Goal: Task Accomplishment & Management: Complete application form

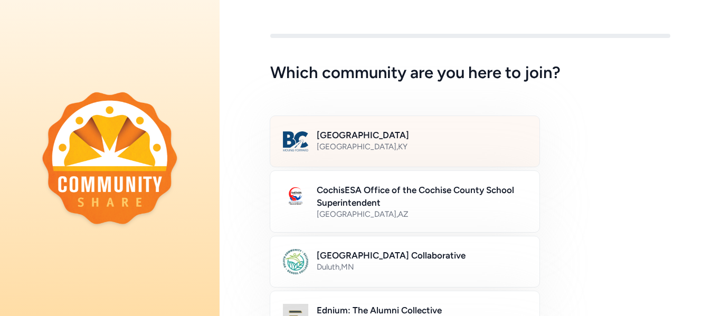
click at [515, 140] on h2 "[GEOGRAPHIC_DATA]" at bounding box center [422, 135] width 210 height 13
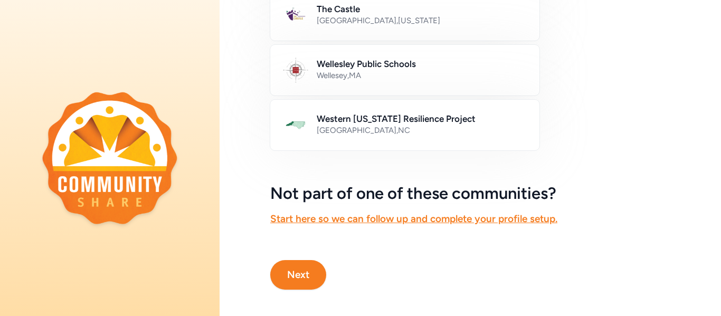
scroll to position [693, 0]
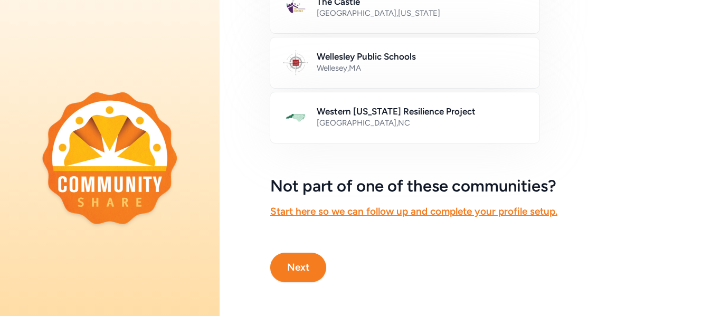
click at [298, 257] on button "Next" at bounding box center [298, 268] width 56 height 30
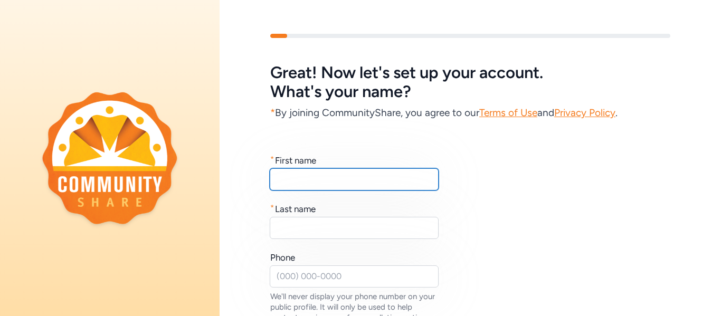
click at [423, 184] on input "text" at bounding box center [354, 179] width 169 height 22
type input "[PERSON_NAME]"
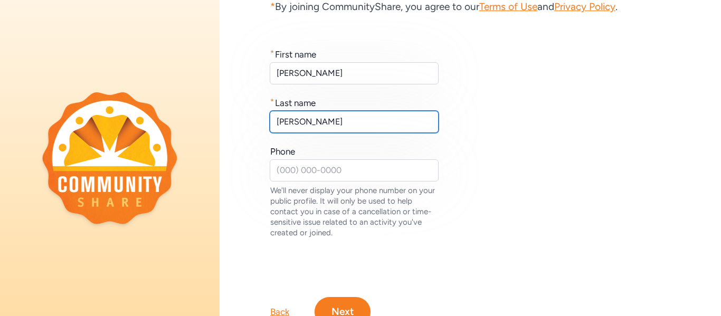
scroll to position [113, 0]
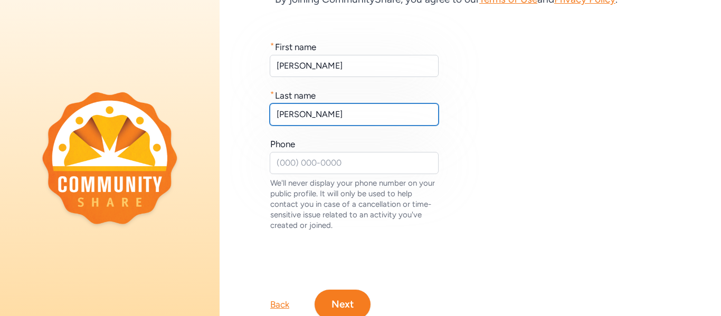
type input "[PERSON_NAME]"
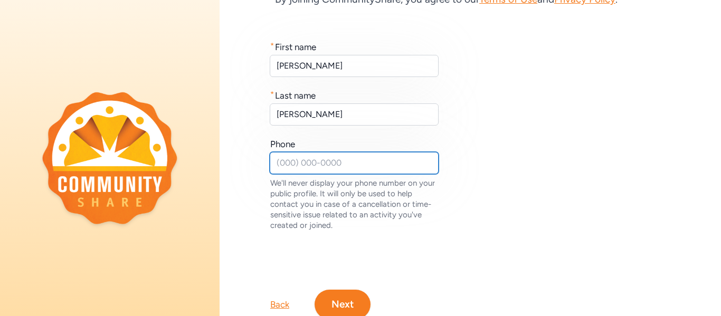
click at [394, 169] on input "text" at bounding box center [354, 163] width 169 height 22
type input "5024948797"
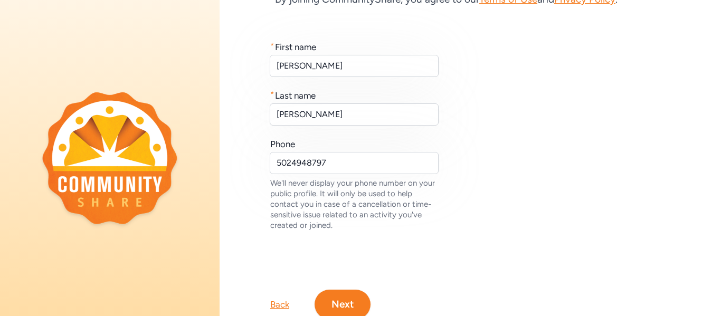
click at [352, 296] on button "Next" at bounding box center [343, 305] width 56 height 30
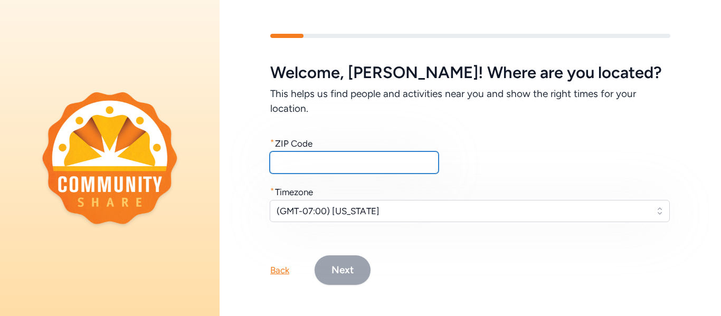
click at [344, 168] on input "text" at bounding box center [354, 162] width 169 height 22
type input "40165"
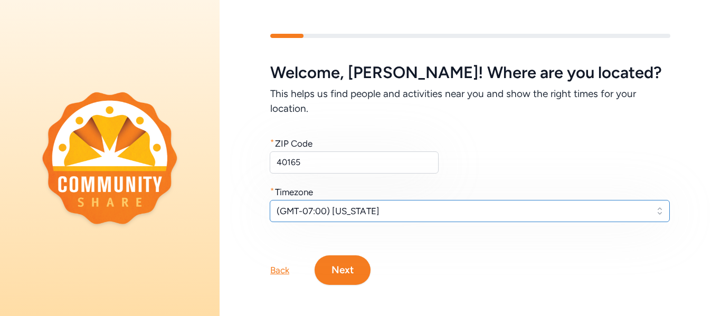
click at [388, 210] on span "(GMT-07:00) [US_STATE]" at bounding box center [463, 211] width 372 height 13
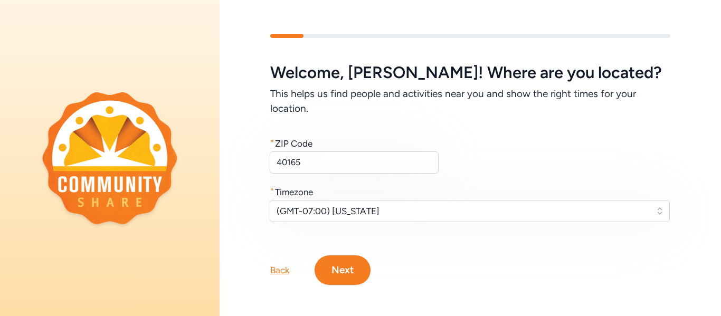
scroll to position [15, 0]
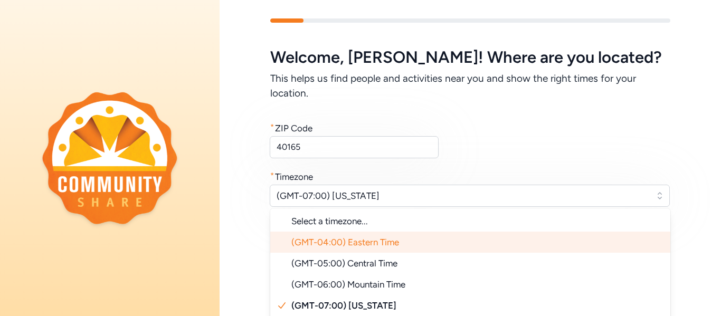
click at [392, 239] on span "(GMT-04:00) Eastern Time" at bounding box center [345, 242] width 108 height 11
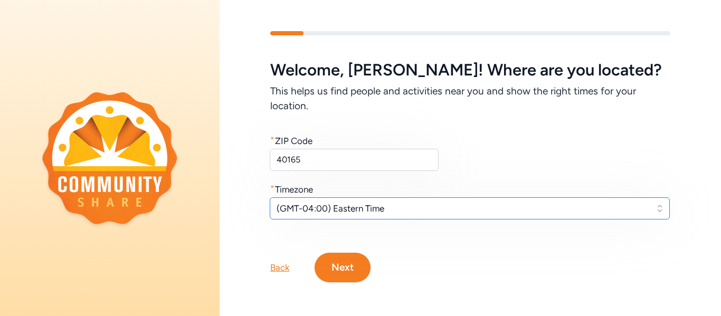
scroll to position [3, 0]
click at [362, 261] on button "Next" at bounding box center [343, 268] width 56 height 30
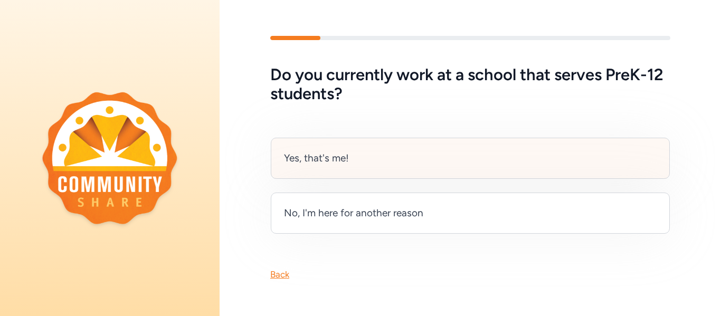
click at [412, 162] on div "Yes, that's me!" at bounding box center [470, 158] width 399 height 41
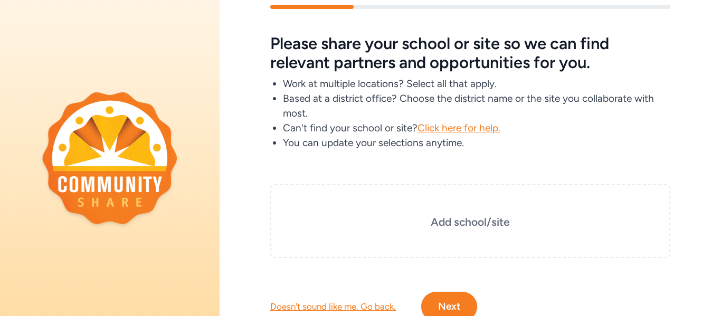
scroll to position [30, 0]
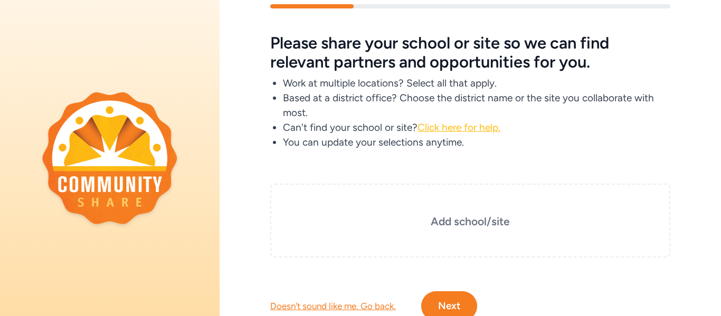
click at [471, 129] on span "Click here for help." at bounding box center [458, 127] width 83 height 12
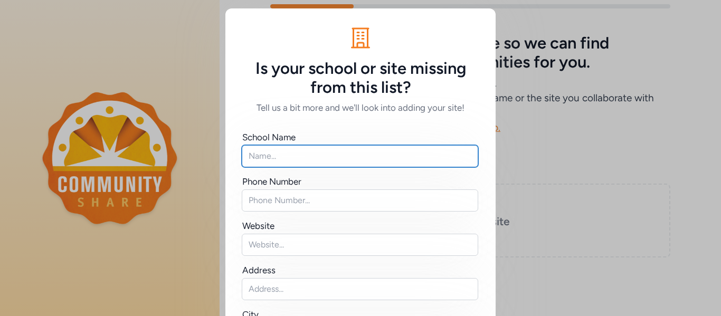
click at [424, 163] on input "text" at bounding box center [360, 156] width 236 height 22
type input "[GEOGRAPHIC_DATA]"
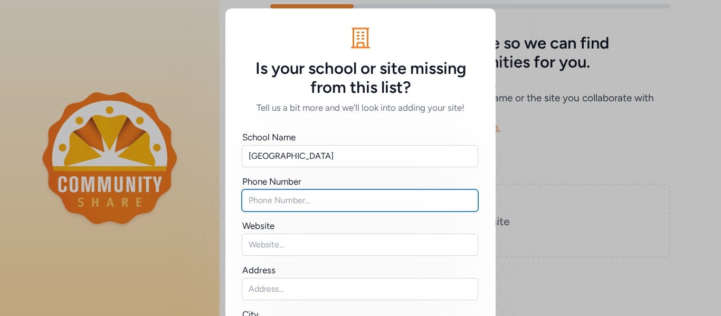
click at [395, 207] on input "text" at bounding box center [360, 200] width 236 height 22
type input "5028694000"
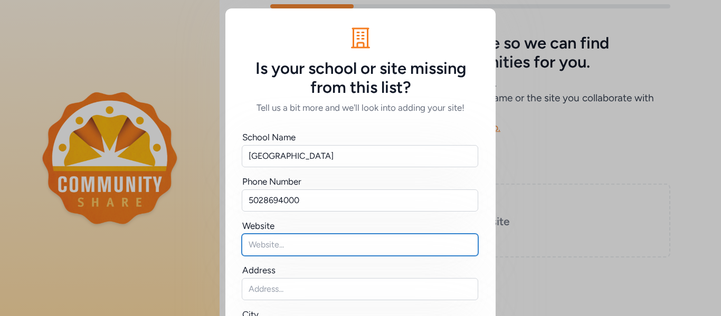
click at [397, 248] on input "text" at bounding box center [360, 245] width 236 height 22
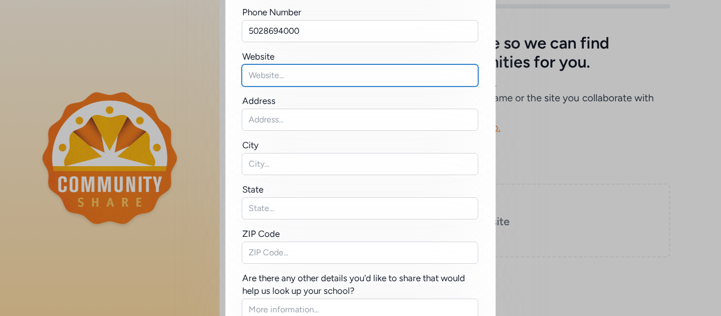
scroll to position [172, 0]
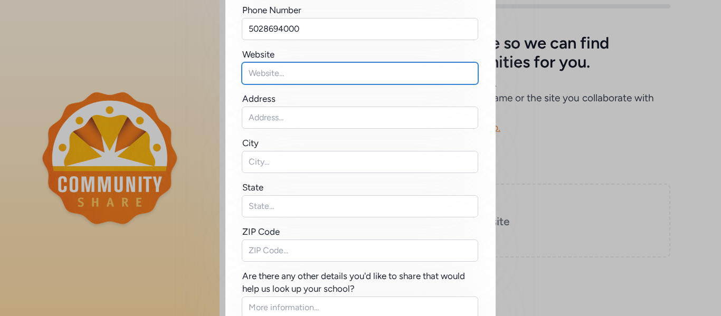
click at [368, 77] on input "text" at bounding box center [360, 73] width 236 height 22
paste input "[URL][DOMAIN_NAME]"
type input "[URL][DOMAIN_NAME]"
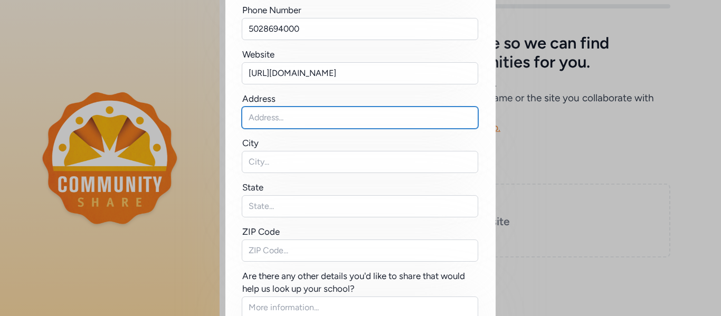
click at [335, 118] on input "text" at bounding box center [360, 118] width 236 height 22
type input "[STREET_ADDRESS]"
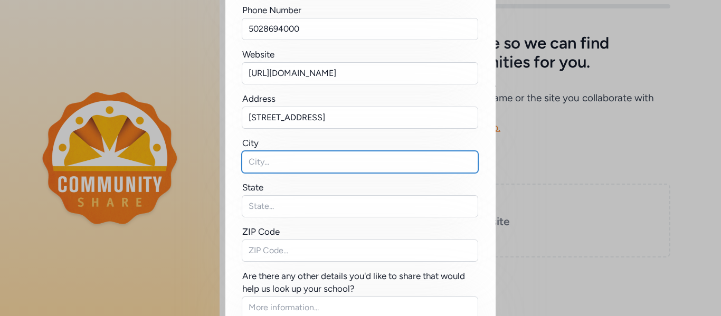
type input "[GEOGRAPHIC_DATA]"
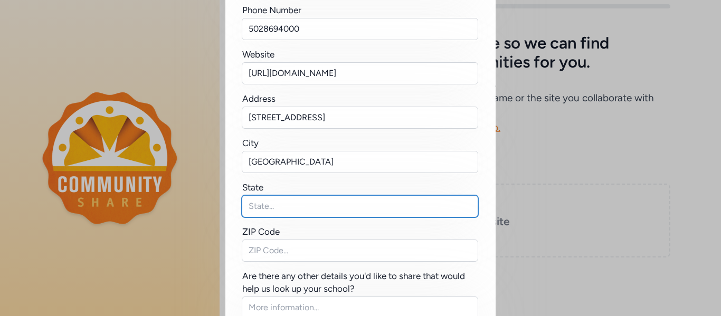
type input "KY"
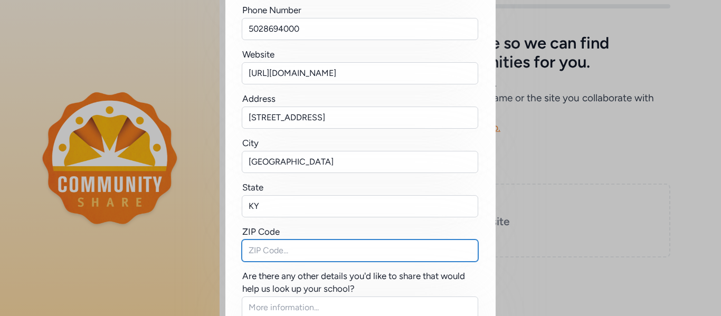
type input "40165"
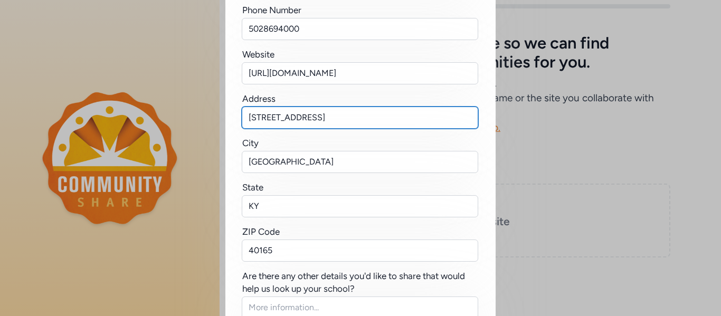
scroll to position [262, 0]
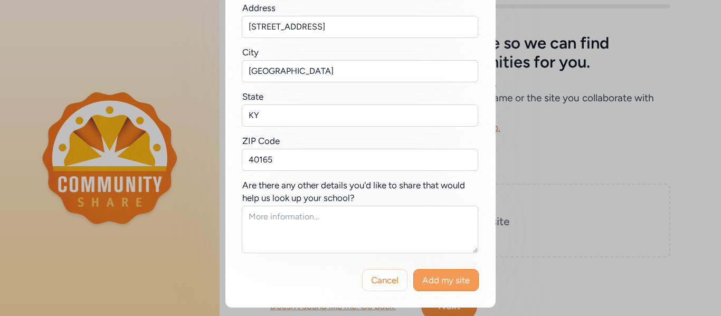
click at [458, 279] on span "Add my site" at bounding box center [446, 280] width 48 height 13
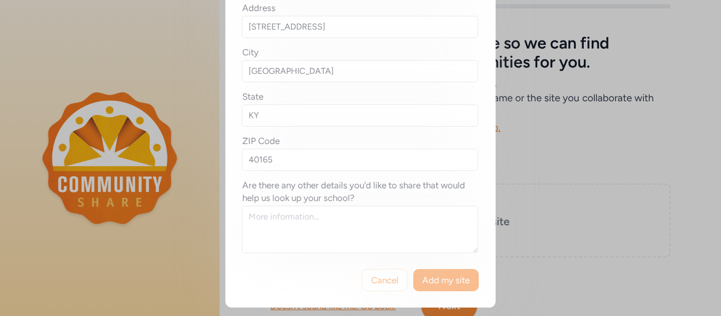
scroll to position [0, 0]
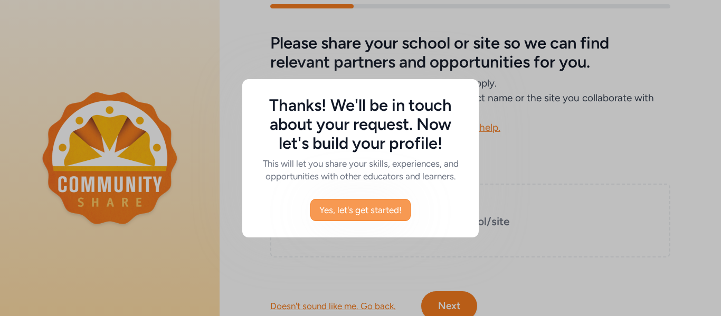
click at [385, 211] on span "Yes, let's get started!" at bounding box center [360, 210] width 82 height 13
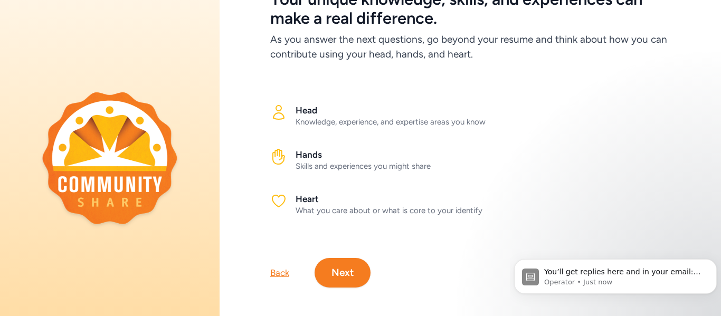
scroll to position [79, 0]
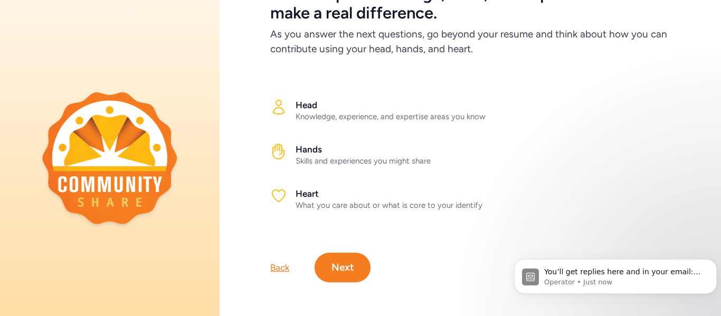
click at [348, 269] on button "Next" at bounding box center [343, 268] width 56 height 30
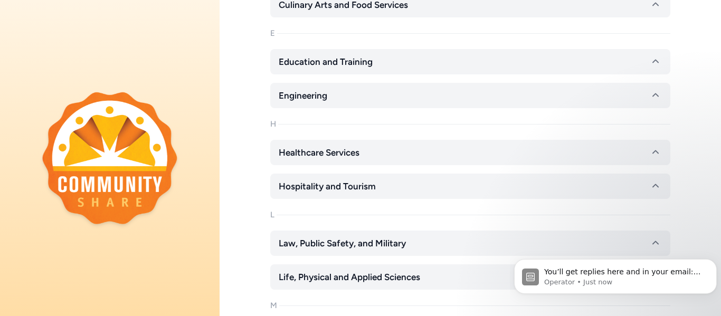
scroll to position [509, 0]
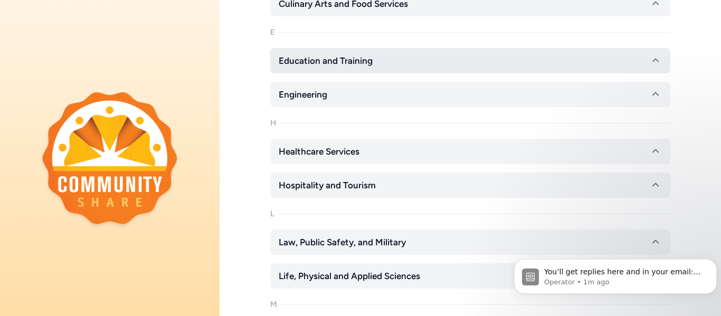
click at [645, 55] on button "Education and Training" at bounding box center [470, 60] width 400 height 25
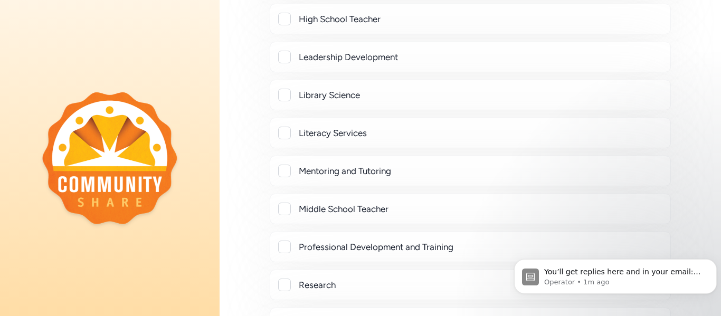
scroll to position [1080, 0]
click at [503, 25] on div "High School Teacher" at bounding box center [480, 19] width 363 height 13
checkbox input "true"
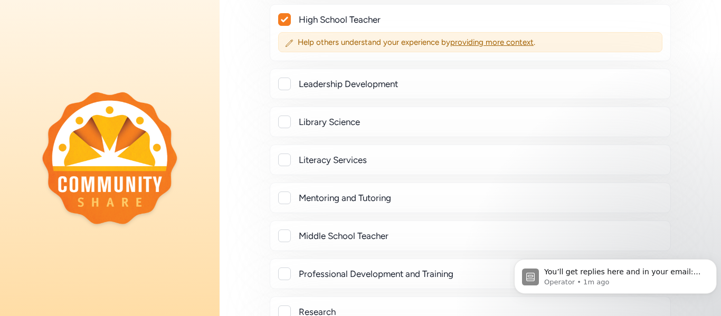
click at [287, 201] on div at bounding box center [284, 198] width 13 height 13
checkbox input "true"
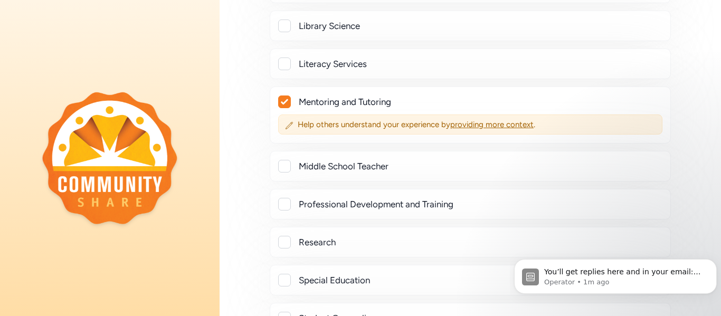
scroll to position [1179, 0]
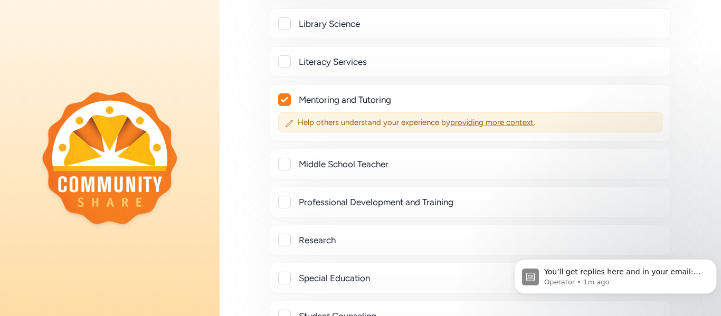
click at [289, 164] on div at bounding box center [284, 164] width 13 height 13
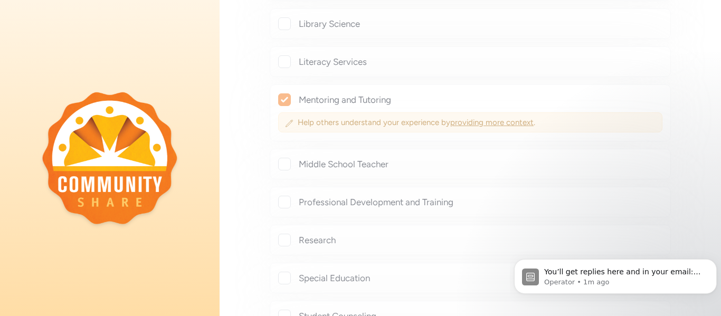
checkbox input "true"
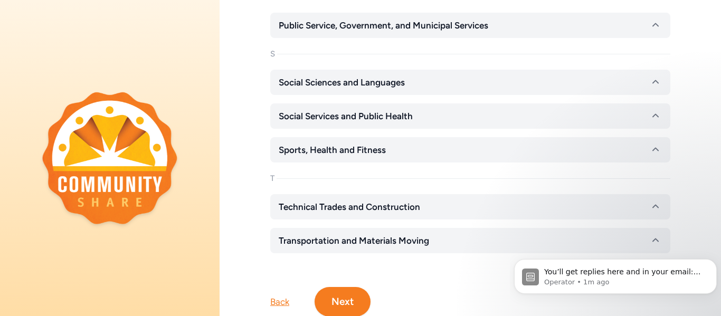
scroll to position [2000, 0]
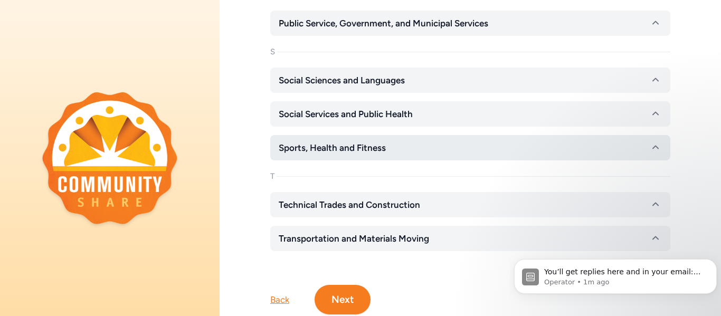
click at [652, 147] on icon "button" at bounding box center [655, 147] width 13 height 13
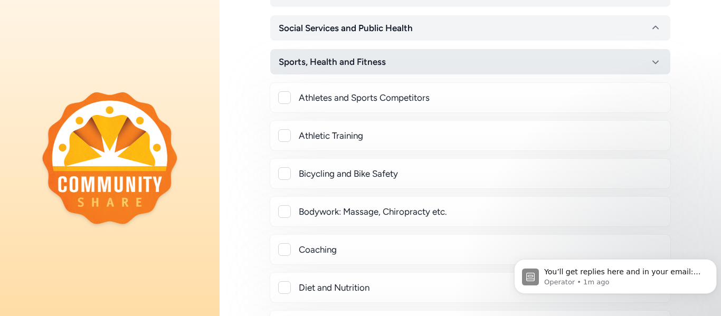
scroll to position [2088, 0]
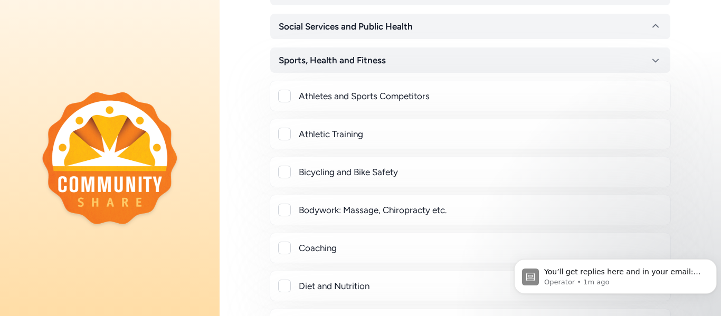
click at [282, 97] on div at bounding box center [284, 96] width 13 height 13
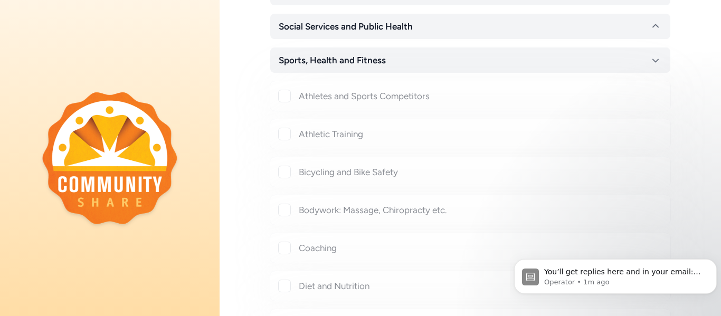
checkbox input "true"
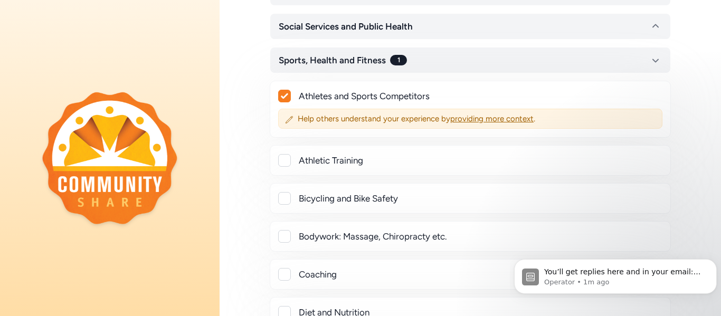
click at [286, 163] on div at bounding box center [284, 160] width 13 height 13
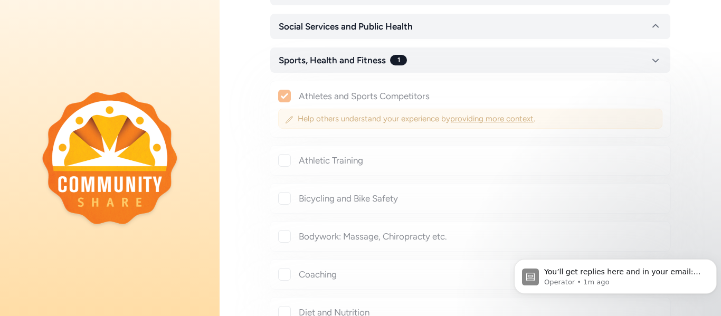
checkbox input "true"
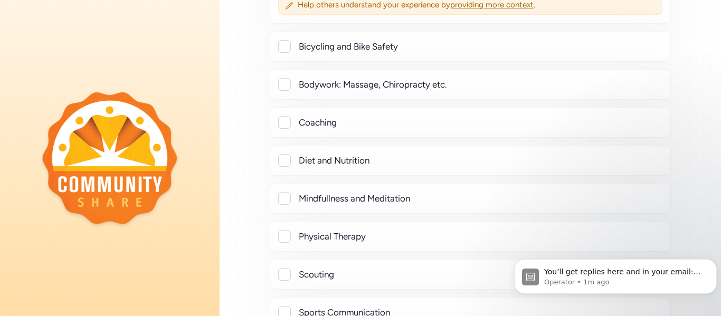
scroll to position [2270, 0]
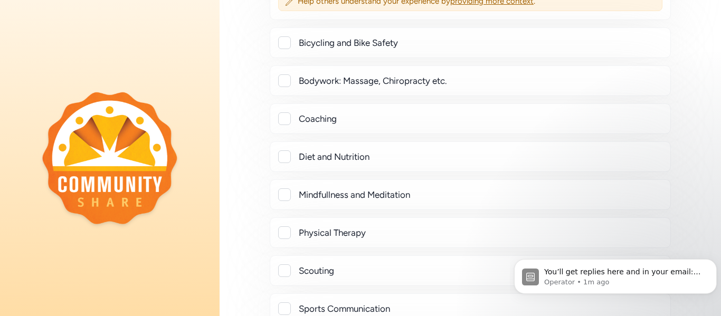
click at [284, 120] on div at bounding box center [284, 118] width 13 height 13
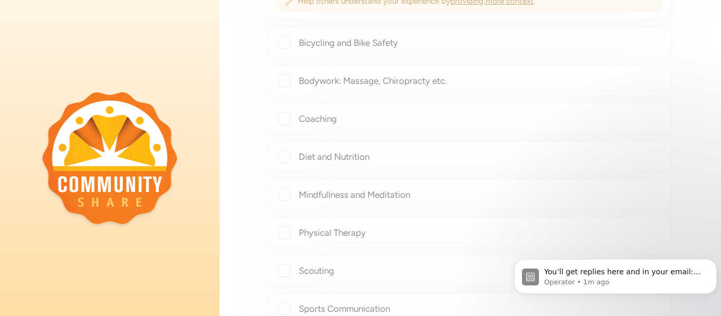
checkbox input "true"
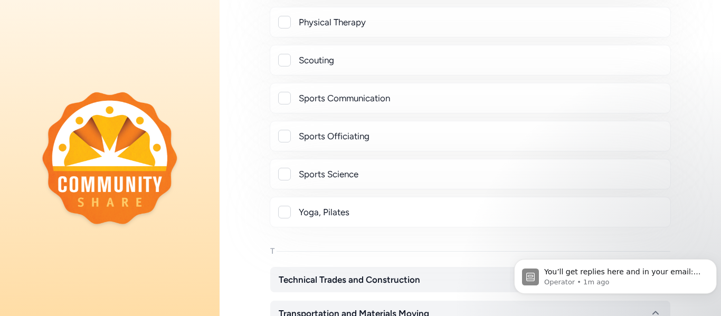
scroll to position [2508, 0]
click at [277, 93] on div "Sports Communication" at bounding box center [470, 97] width 401 height 31
click at [282, 102] on div at bounding box center [284, 97] width 13 height 13
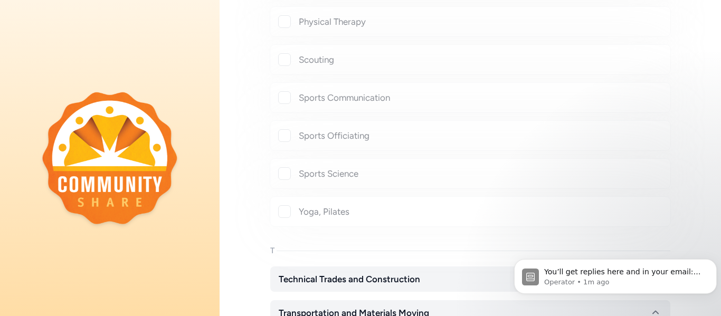
checkbox input "true"
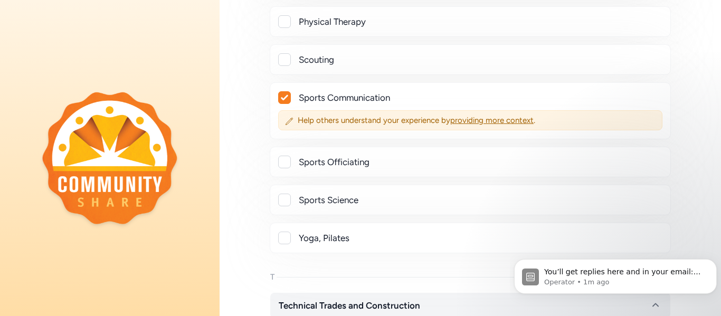
click at [287, 161] on div at bounding box center [284, 162] width 13 height 13
checkbox input "true"
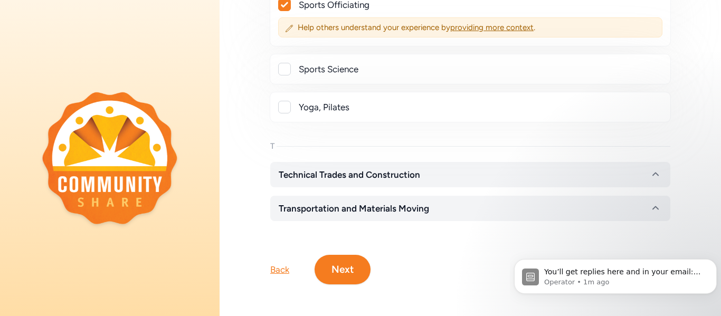
scroll to position [2667, 0]
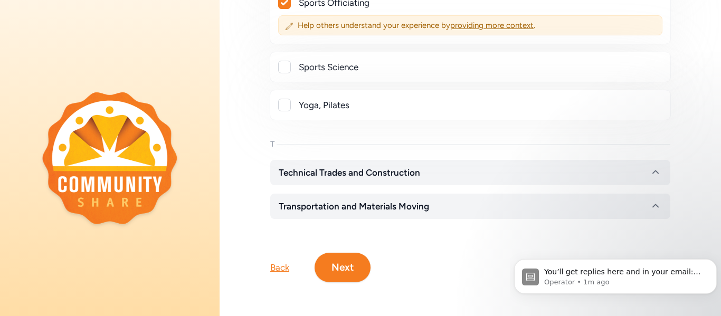
click at [359, 272] on button "Next" at bounding box center [343, 268] width 56 height 30
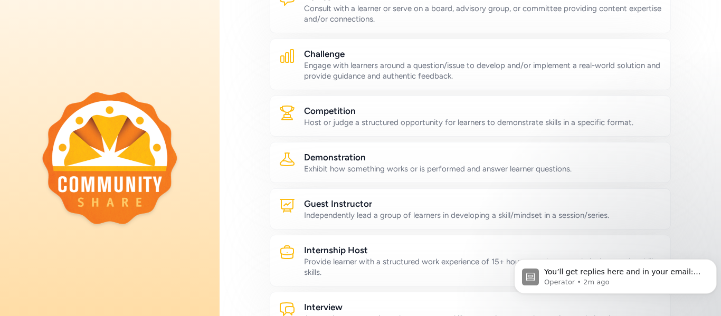
scroll to position [154, 0]
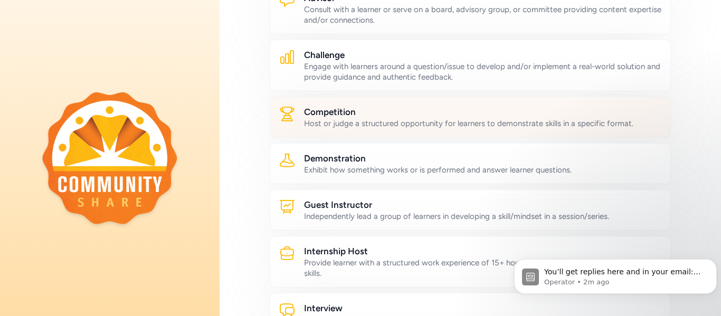
click at [550, 115] on h2 "Competition" at bounding box center [483, 112] width 358 height 13
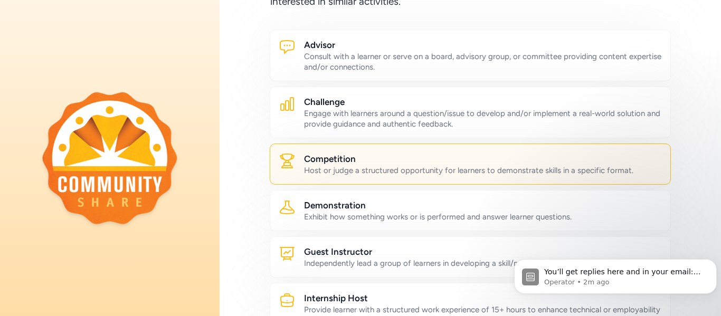
scroll to position [101, 0]
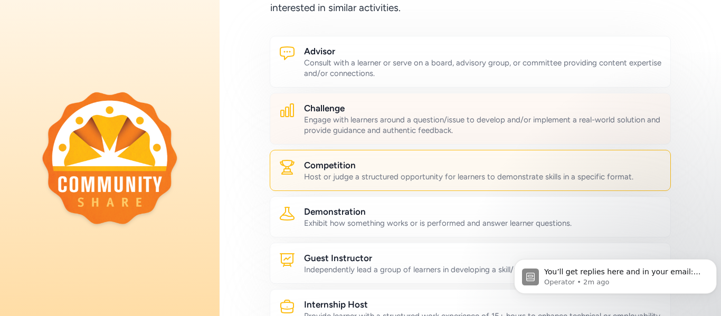
click at [610, 133] on div "Engage with learners around a question/issue to develop and/or implement a real…" at bounding box center [483, 125] width 358 height 21
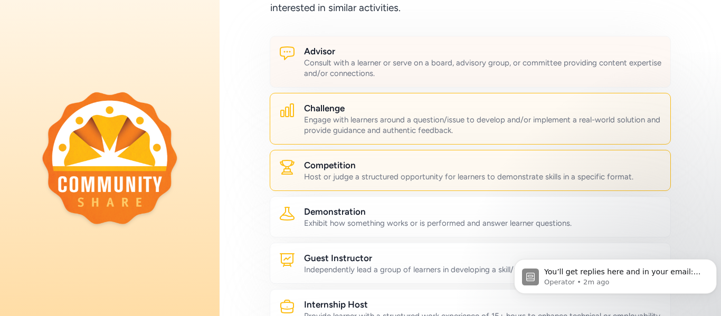
click at [528, 75] on div "Consult with a learner or serve on a board, advisory group, or committee provid…" at bounding box center [483, 68] width 358 height 21
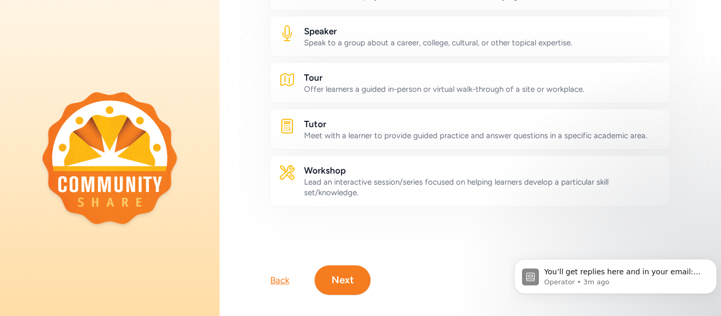
scroll to position [640, 0]
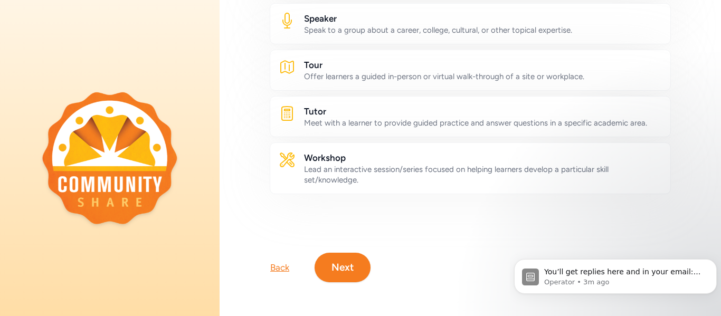
click at [351, 272] on button "Next" at bounding box center [343, 268] width 56 height 30
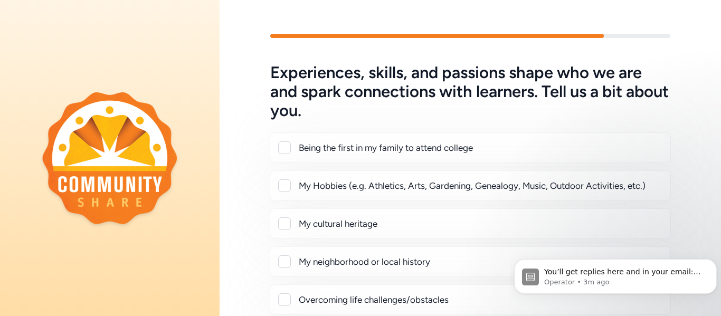
click at [284, 154] on div at bounding box center [284, 147] width 13 height 13
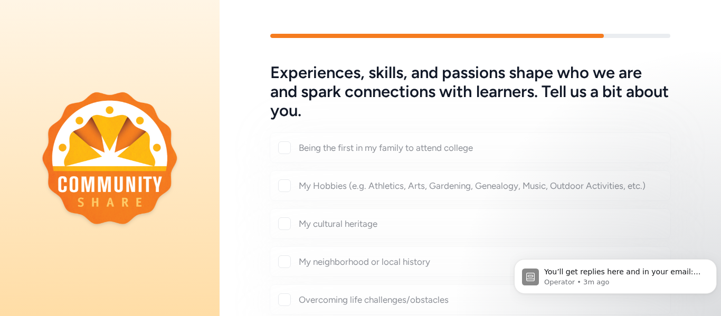
checkbox input "true"
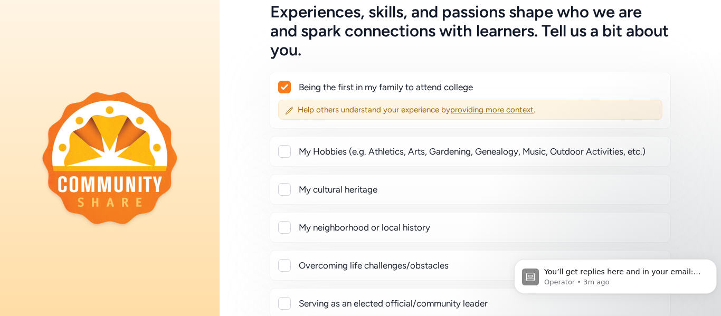
scroll to position [70, 0]
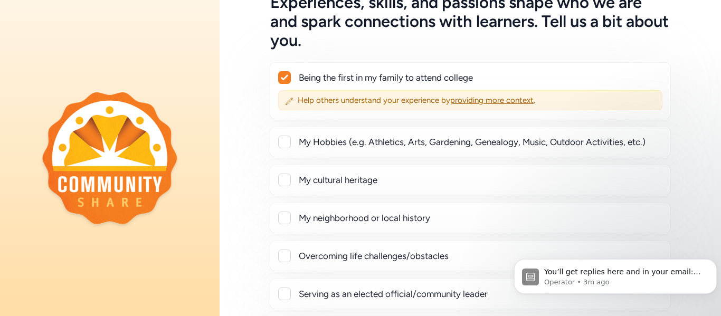
click at [284, 145] on div at bounding box center [284, 142] width 13 height 13
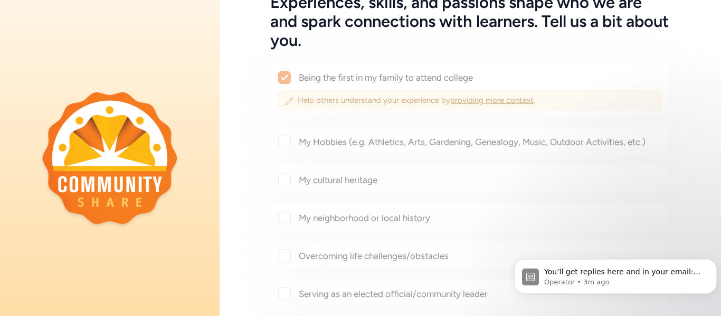
checkbox input "true"
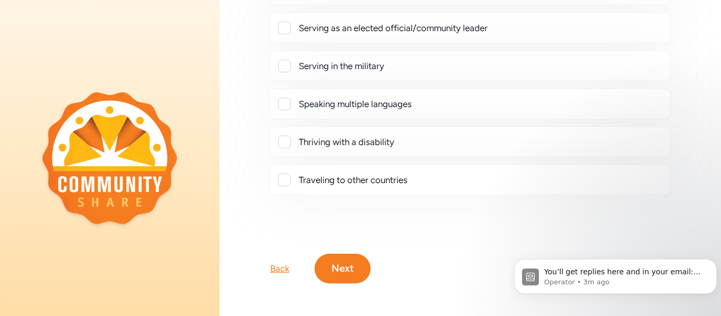
scroll to position [364, 0]
click at [352, 265] on button "Next" at bounding box center [343, 268] width 56 height 30
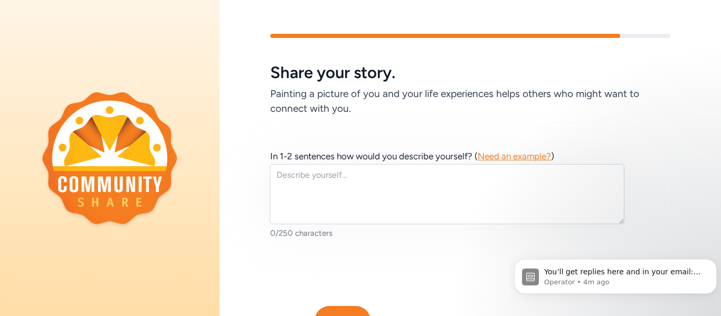
click at [519, 157] on span "Need an example?" at bounding box center [514, 156] width 73 height 11
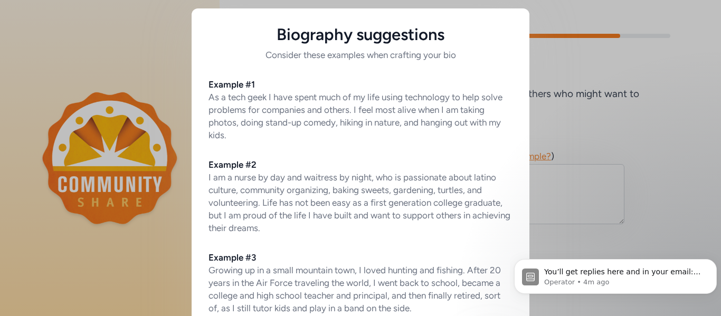
click at [149, 57] on div "Biography suggestions Consider these examples when crafting your bio Example #1…" at bounding box center [360, 197] width 721 height 395
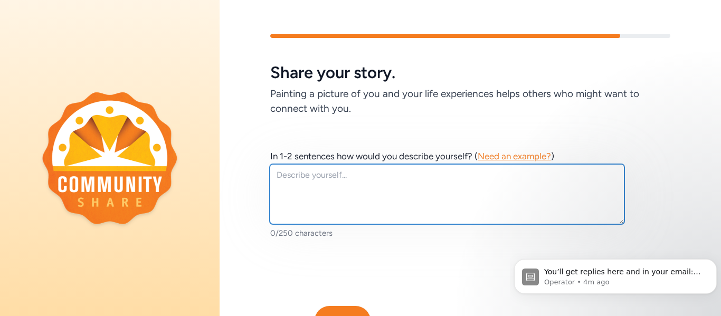
click at [287, 174] on textarea at bounding box center [447, 194] width 355 height 60
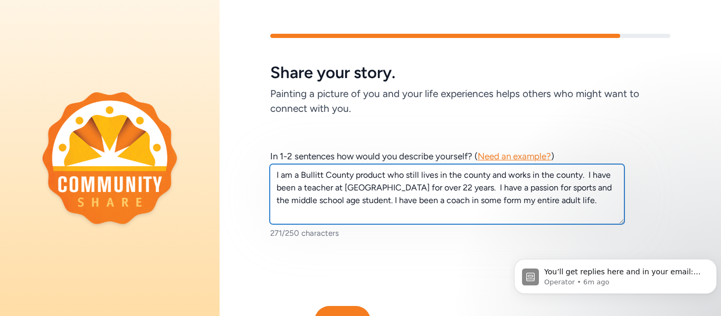
click at [509, 178] on textarea "I am a Bullitt County product who still lives in the county and works in the co…" at bounding box center [447, 194] width 355 height 60
click at [399, 191] on textarea "I am a Bullitt County product who still lives/works in the county. I have been …" at bounding box center [447, 194] width 355 height 60
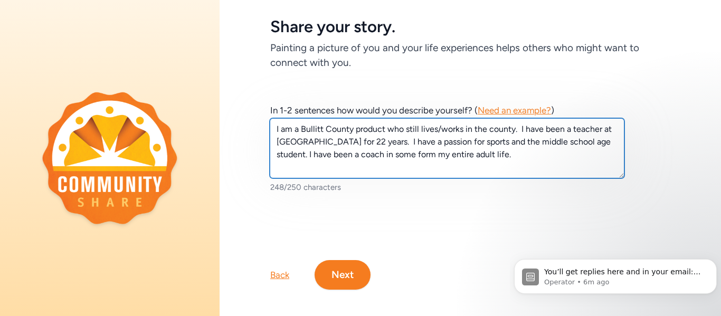
scroll to position [53, 0]
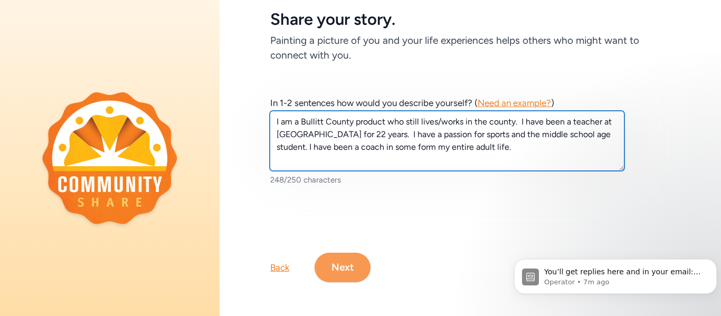
type textarea "I am a Bullitt County product who still lives/works in the county. I have been …"
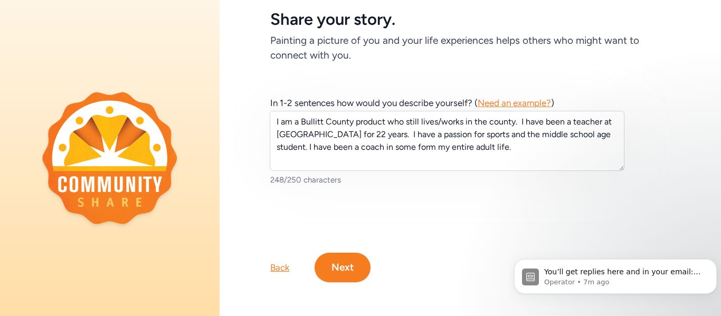
click at [340, 267] on button "Next" at bounding box center [343, 268] width 56 height 30
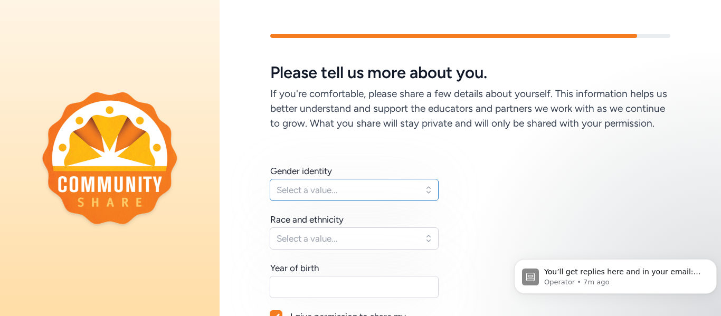
click at [412, 195] on span "Select a value..." at bounding box center [347, 190] width 140 height 13
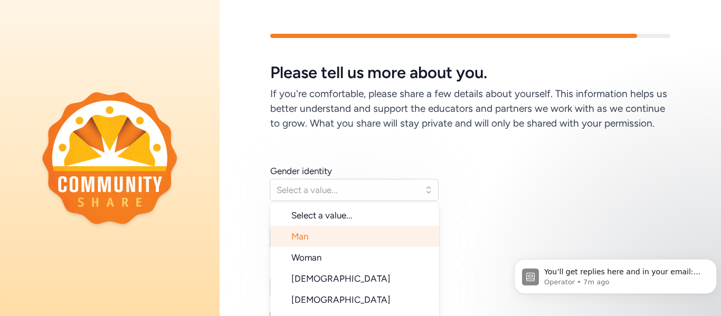
click at [364, 242] on li "Man" at bounding box center [354, 236] width 169 height 21
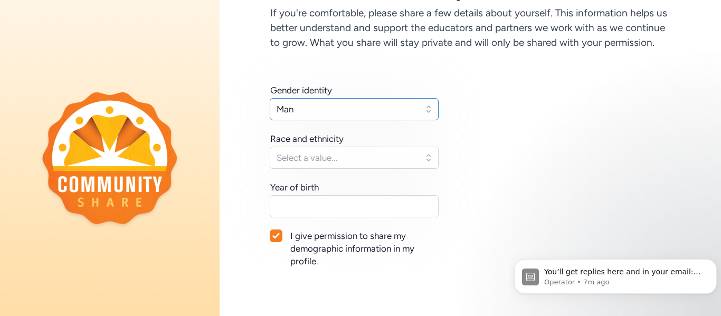
scroll to position [86, 0]
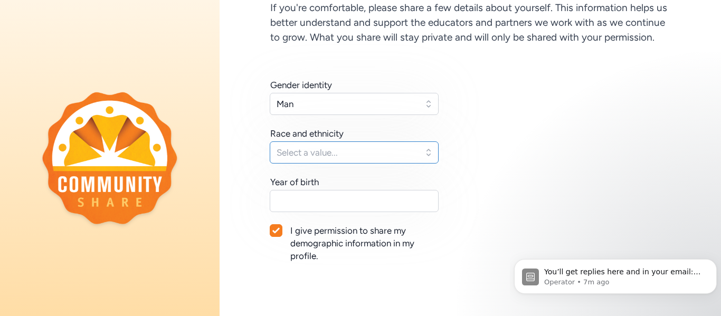
click at [409, 157] on span "Select a value..." at bounding box center [347, 152] width 140 height 13
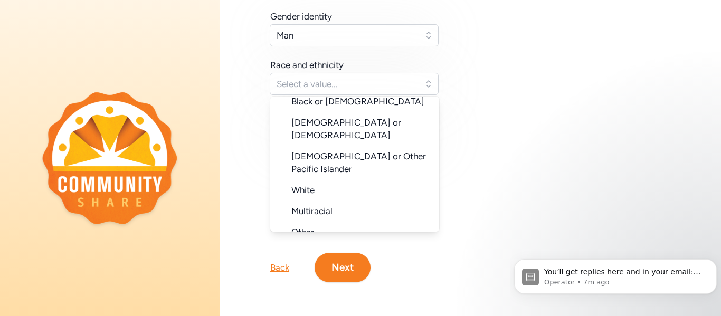
scroll to position [102, 0]
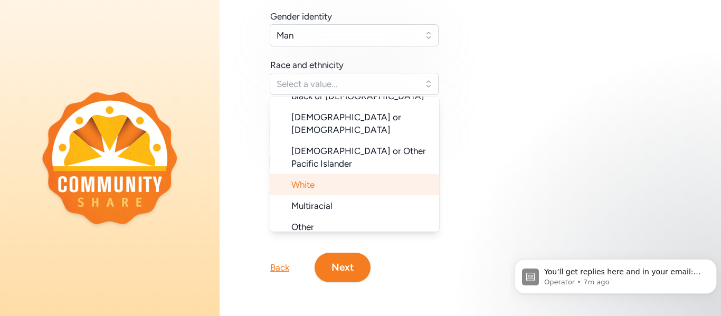
click at [356, 174] on li "White" at bounding box center [354, 184] width 169 height 21
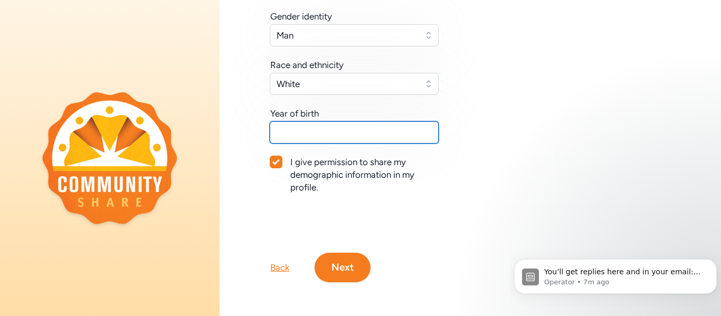
click at [399, 137] on input "text" at bounding box center [354, 132] width 169 height 22
type input "1978"
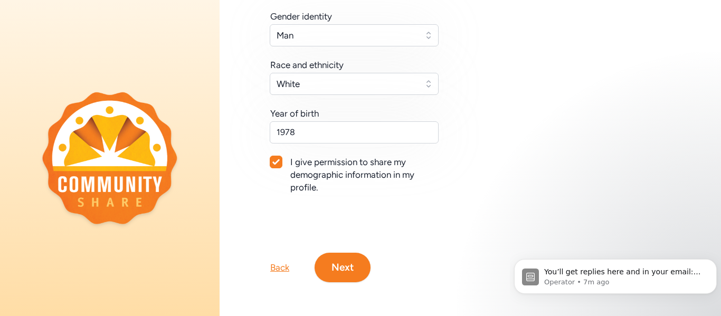
click at [359, 261] on button "Next" at bounding box center [343, 268] width 56 height 30
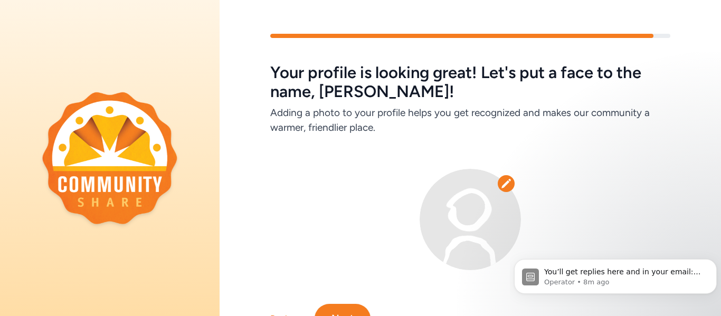
scroll to position [51, 0]
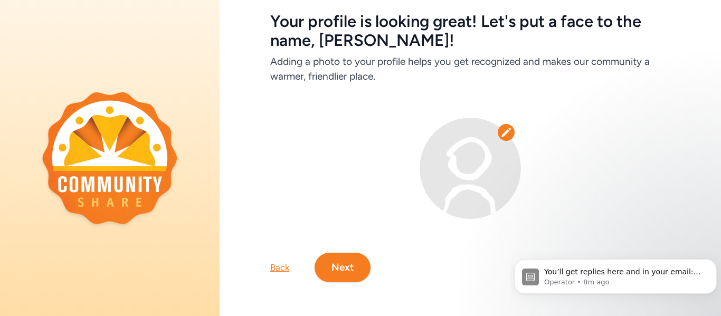
click at [352, 261] on button "Next" at bounding box center [343, 268] width 56 height 30
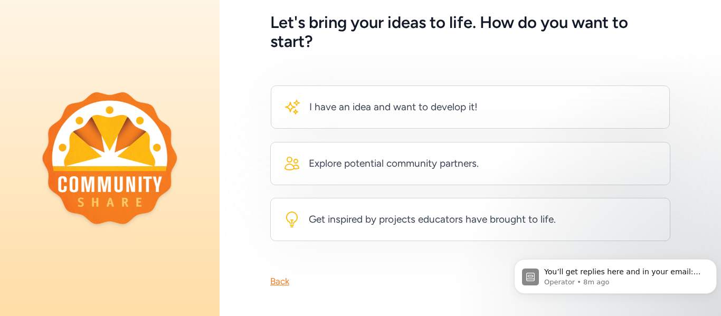
scroll to position [55, 0]
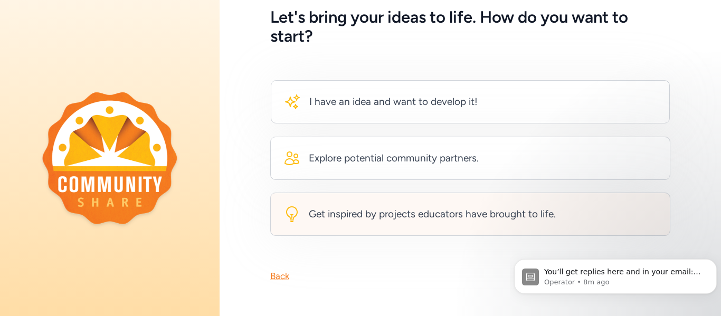
click at [591, 211] on div "Get inspired by projects educators have brought to life." at bounding box center [470, 214] width 400 height 43
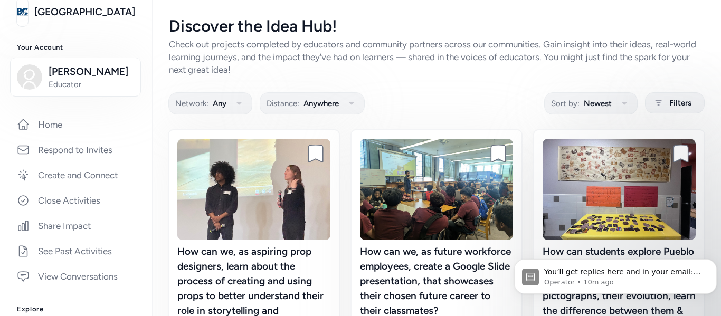
scroll to position [89, 0]
click at [72, 170] on link "Create and Connect" at bounding box center [75, 174] width 135 height 23
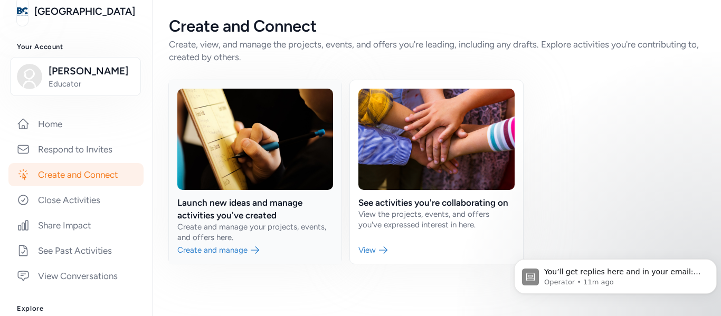
click at [232, 186] on link at bounding box center [255, 172] width 173 height 184
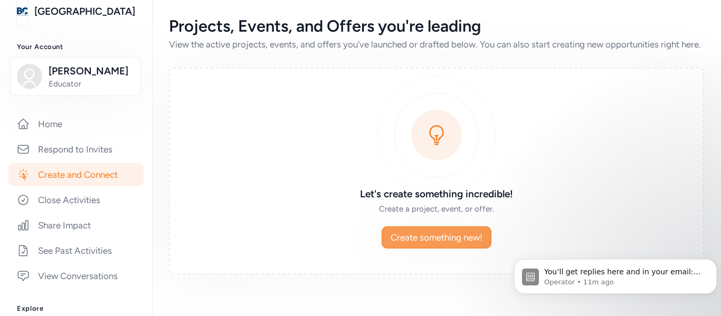
click at [410, 244] on span "Create something new!" at bounding box center [437, 237] width 92 height 13
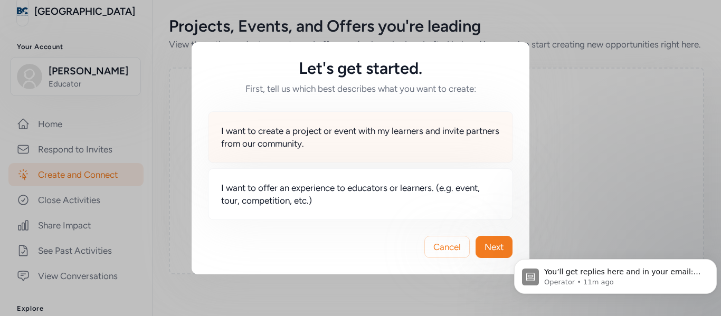
click at [325, 133] on span "I want to create a project or event with my learners and invite partners from o…" at bounding box center [360, 137] width 279 height 25
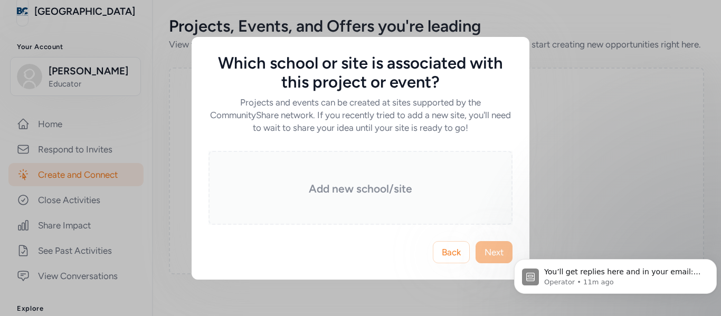
click at [358, 193] on h3 "Add new school/site" at bounding box center [360, 189] width 251 height 15
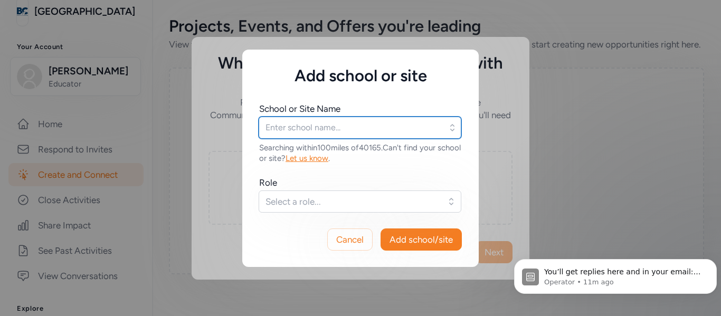
click at [341, 131] on input "text" at bounding box center [360, 128] width 203 height 22
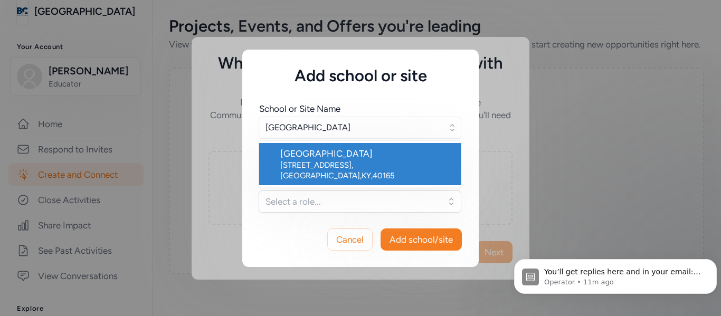
click at [330, 150] on div "[GEOGRAPHIC_DATA]" at bounding box center [366, 153] width 172 height 13
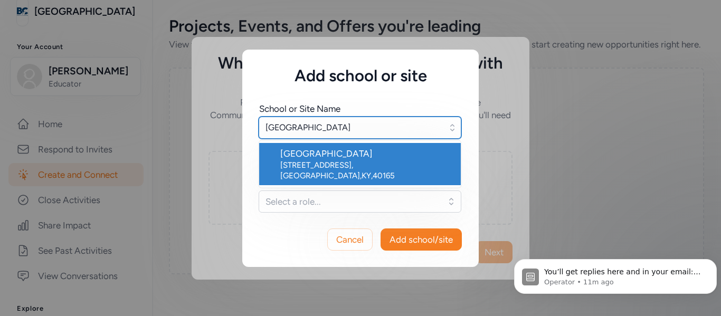
type input "[GEOGRAPHIC_DATA]"
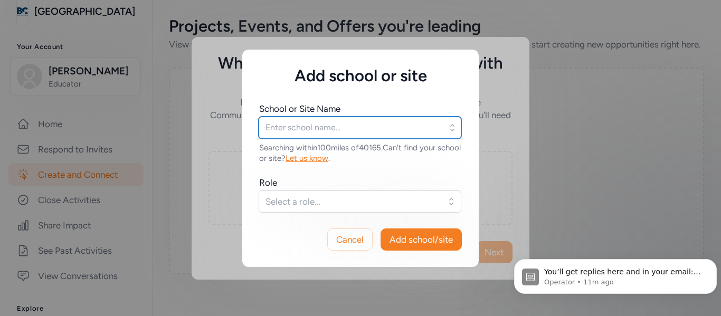
type input "[GEOGRAPHIC_DATA]"
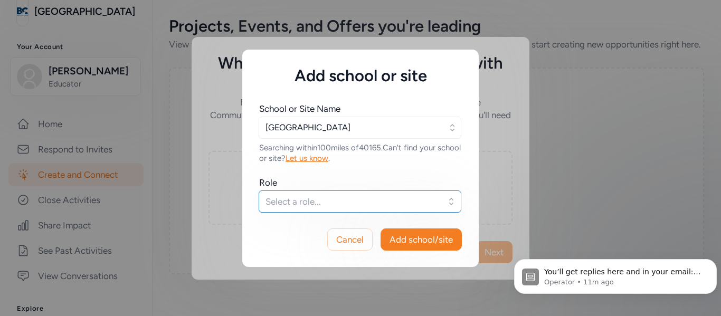
click at [380, 199] on span "Select a role..." at bounding box center [352, 201] width 174 height 13
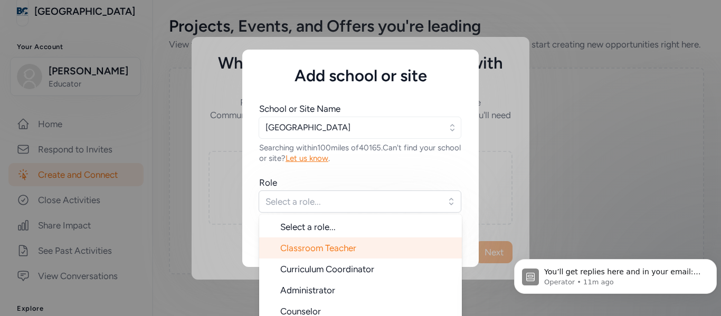
click at [355, 246] on span "Classroom Teacher" at bounding box center [318, 248] width 76 height 11
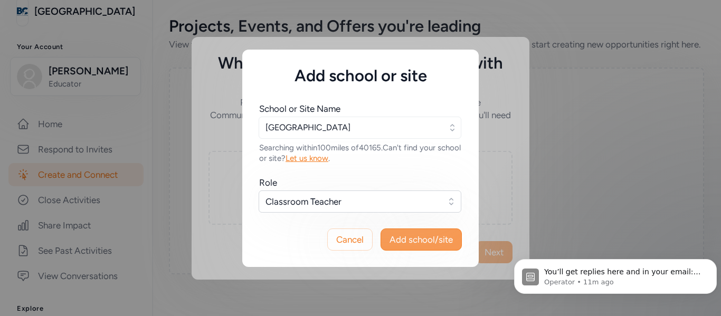
click at [417, 238] on span "Add school/site" at bounding box center [421, 239] width 63 height 13
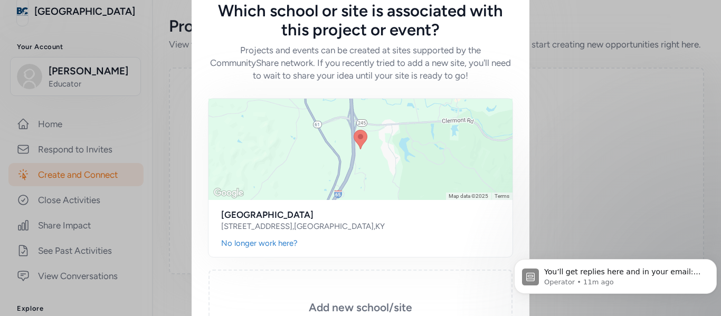
scroll to position [25, 0]
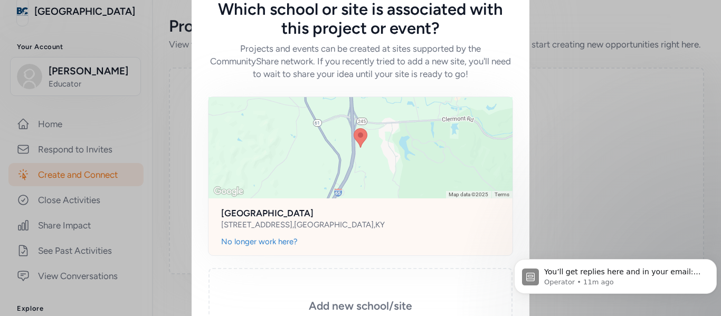
click at [394, 176] on div at bounding box center [360, 147] width 304 height 101
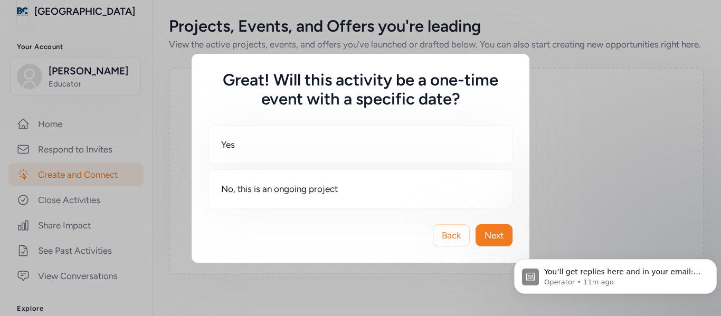
scroll to position [0, 0]
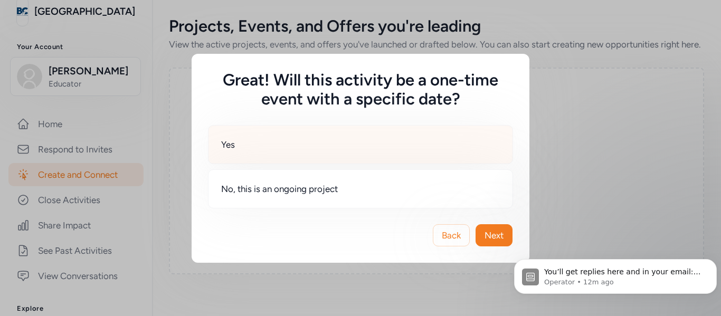
click at [424, 142] on div "Yes" at bounding box center [360, 144] width 305 height 39
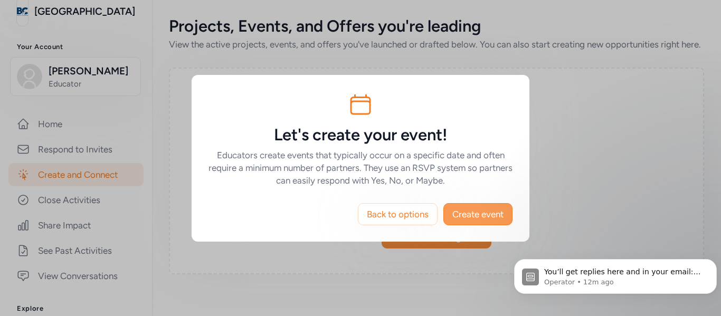
click at [486, 215] on span "Create event" at bounding box center [477, 214] width 51 height 13
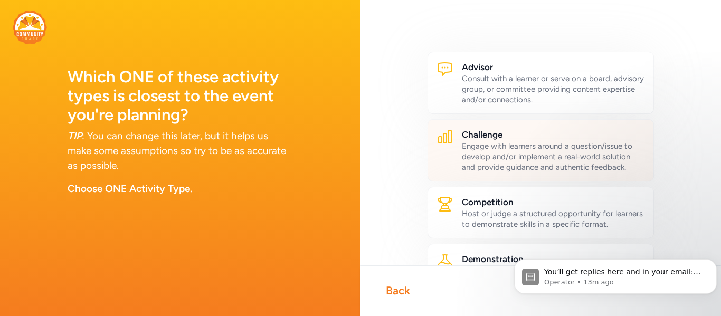
scroll to position [14, 0]
click at [625, 160] on div "Engage with learners around a question/issue to develop and/or implement a real…" at bounding box center [553, 158] width 183 height 32
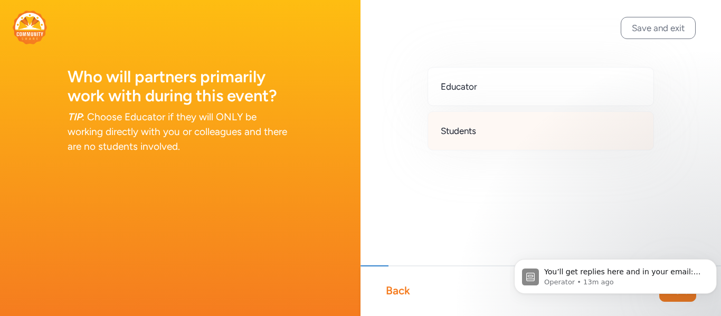
click at [582, 137] on div "Students" at bounding box center [541, 130] width 226 height 39
click at [713, 264] on icon "Dismiss notification" at bounding box center [714, 262] width 6 height 6
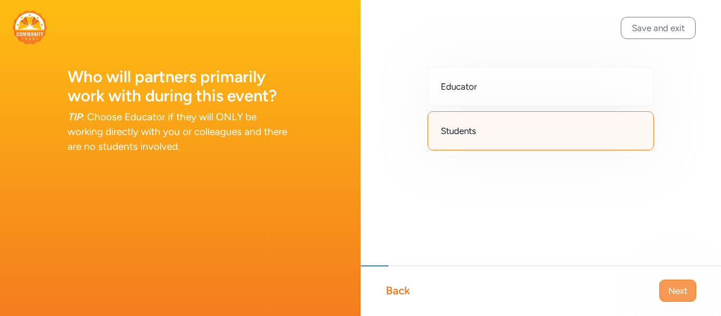
click at [683, 287] on span "Next" at bounding box center [677, 290] width 19 height 13
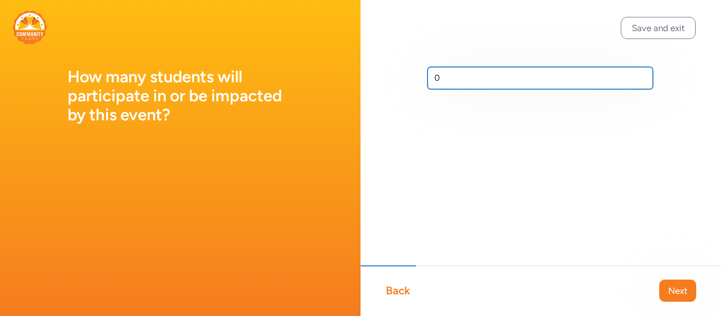
click at [452, 82] on input "0" at bounding box center [540, 78] width 225 height 22
type input "3"
type input "60"
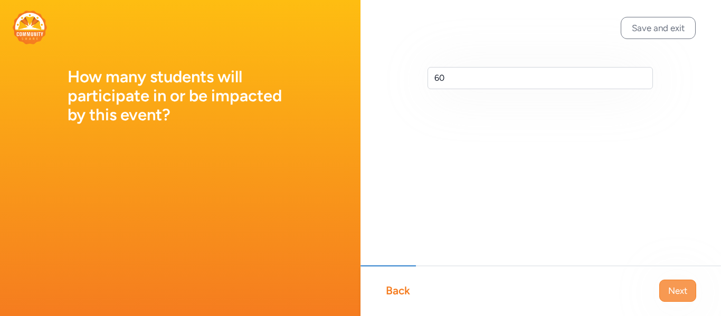
click at [671, 284] on span "Next" at bounding box center [677, 290] width 19 height 13
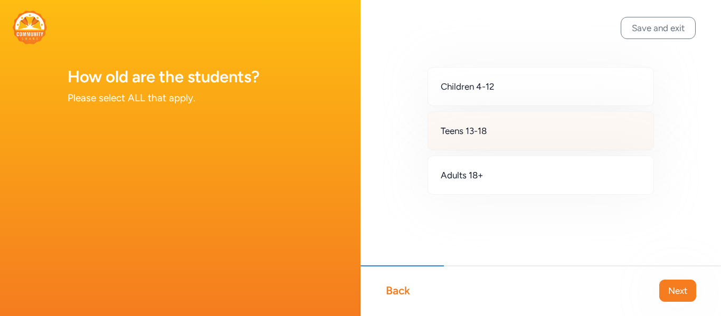
click at [545, 123] on div "Teens 13-18" at bounding box center [541, 130] width 226 height 39
click at [669, 288] on span "Next" at bounding box center [677, 290] width 19 height 13
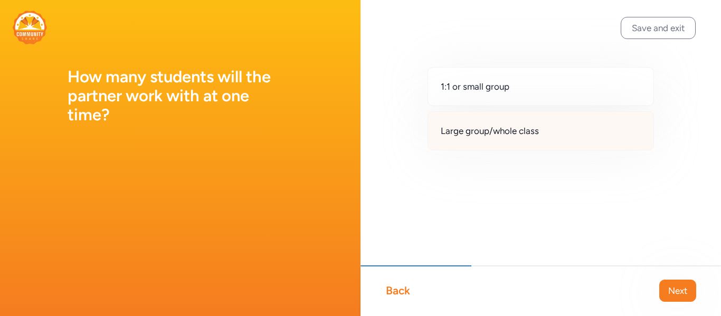
click at [535, 136] on span "Large group/whole class" at bounding box center [490, 131] width 98 height 13
click at [675, 290] on span "Next" at bounding box center [677, 290] width 19 height 13
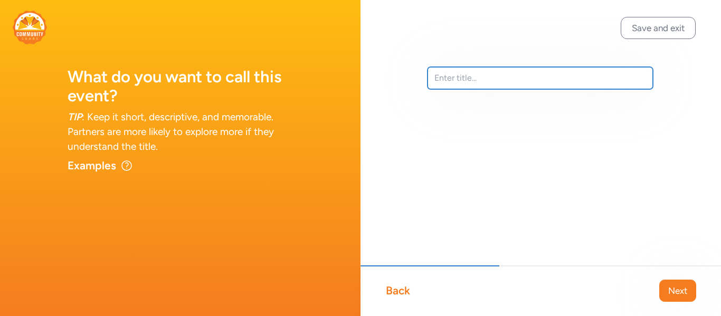
click at [464, 86] on input "text" at bounding box center [540, 78] width 225 height 22
paste input "App-solutely Healthy"
type input "App-solutely Healthy"
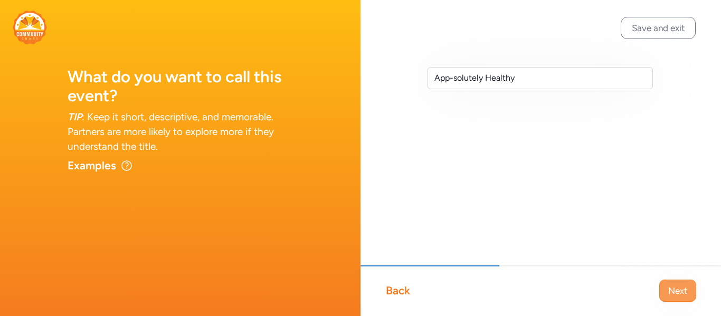
click at [677, 288] on span "Next" at bounding box center [677, 290] width 19 height 13
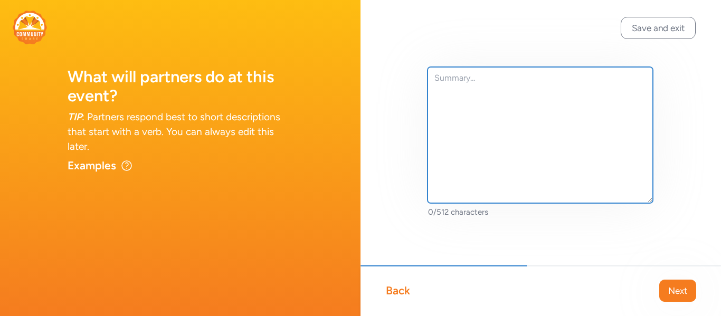
click at [525, 114] on textarea at bounding box center [540, 135] width 225 height 136
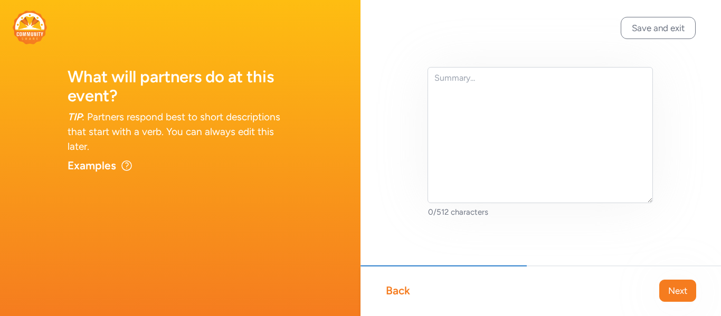
click at [99, 168] on div "Examples" at bounding box center [92, 165] width 49 height 15
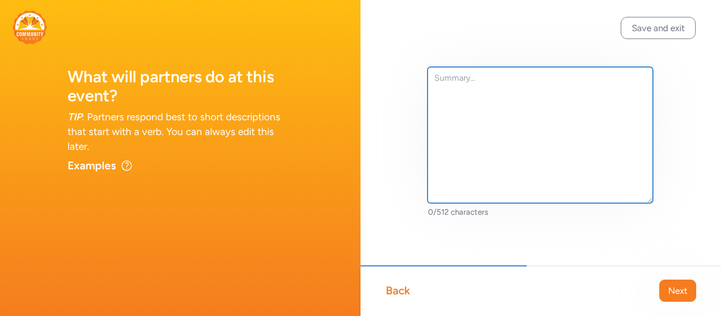
click at [450, 98] on textarea at bounding box center [540, 135] width 225 height 136
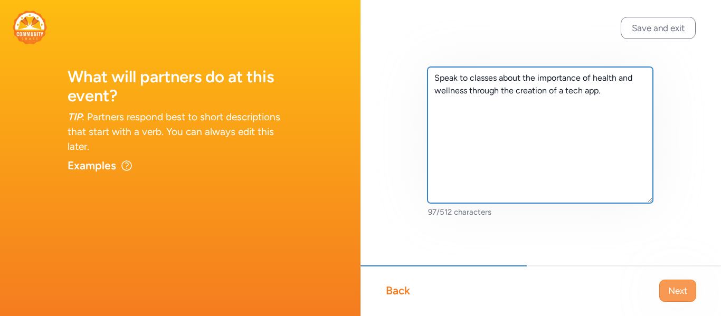
type textarea "Speak to classes about the importance of health and wellness through the creati…"
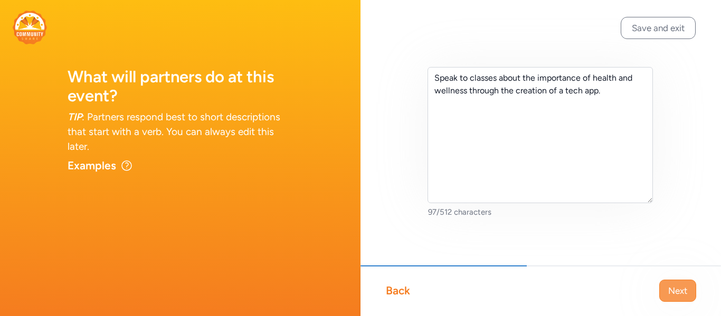
click at [668, 288] on span "Next" at bounding box center [677, 290] width 19 height 13
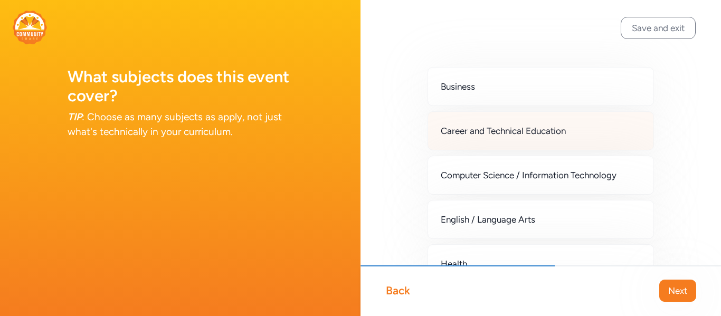
click at [615, 130] on div "Career and Technical Education" at bounding box center [541, 130] width 226 height 39
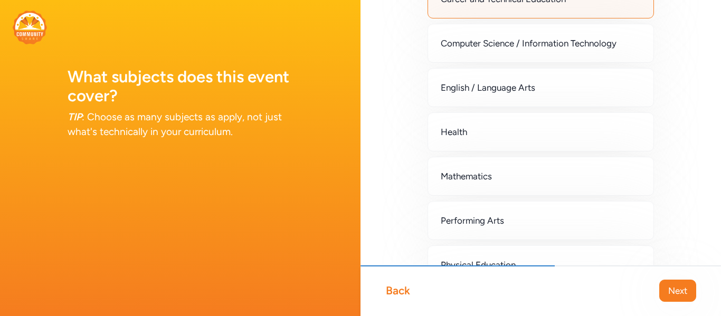
scroll to position [134, 0]
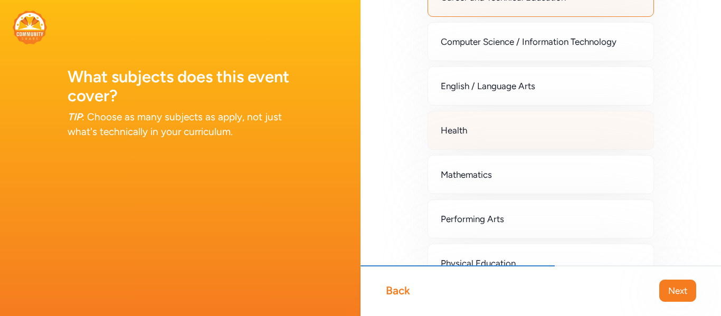
click at [601, 132] on div "Health" at bounding box center [541, 130] width 226 height 39
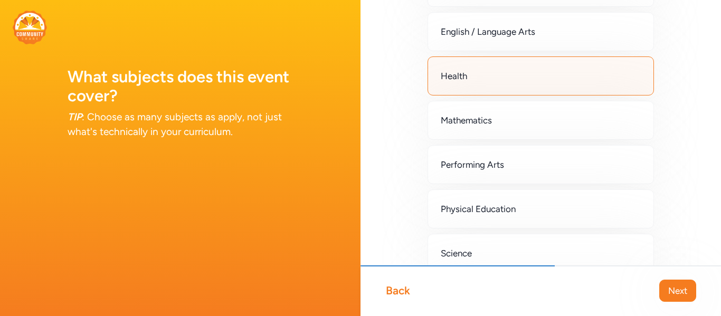
scroll to position [197, 0]
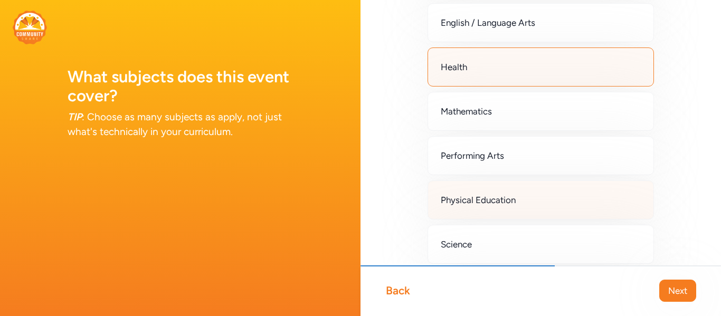
click at [562, 208] on div "Physical Education" at bounding box center [541, 200] width 226 height 39
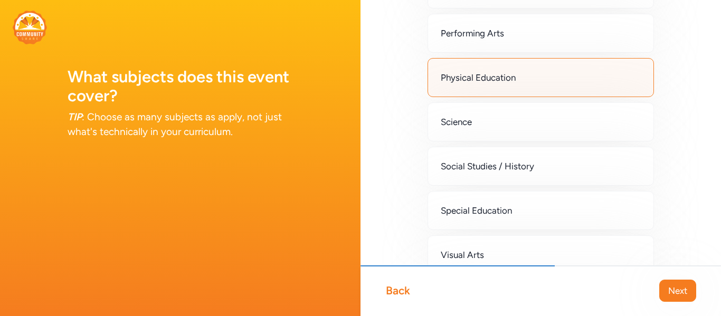
scroll to position [423, 0]
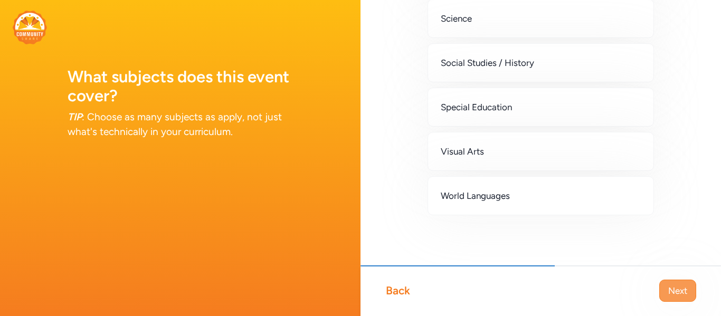
click at [676, 286] on span "Next" at bounding box center [677, 290] width 19 height 13
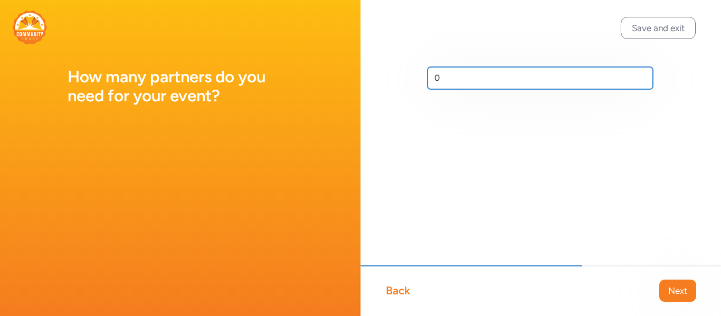
click at [458, 79] on input "0" at bounding box center [540, 78] width 225 height 22
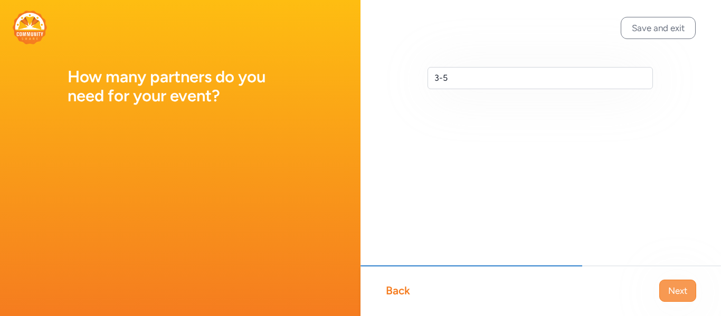
click at [685, 288] on span "Next" at bounding box center [677, 290] width 19 height 13
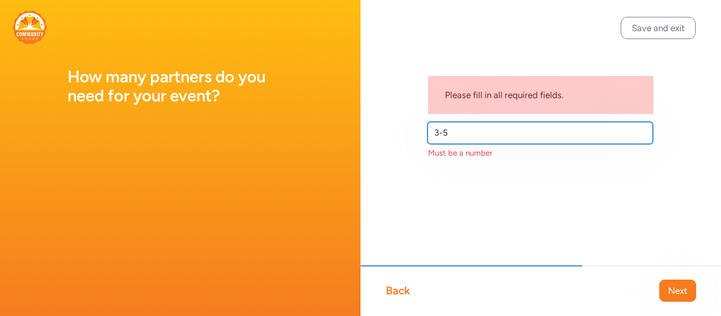
click at [463, 135] on input "3-5" at bounding box center [540, 133] width 225 height 22
type input "3"
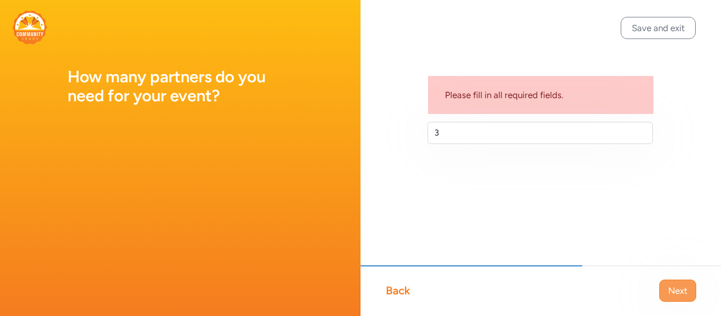
click at [677, 288] on span "Next" at bounding box center [677, 290] width 19 height 13
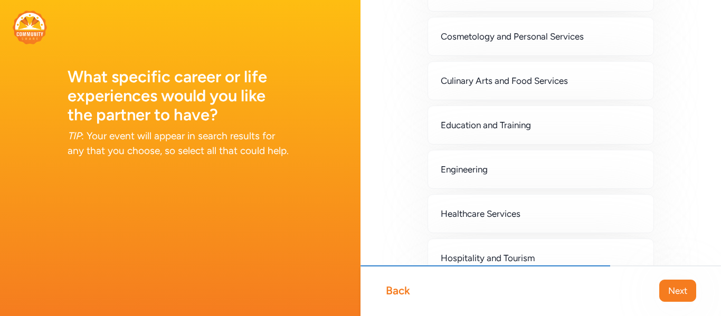
scroll to position [375, 0]
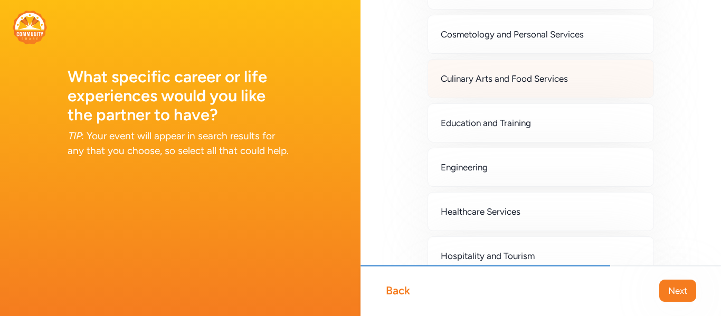
click at [589, 97] on div "Culinary Arts and Food Services" at bounding box center [541, 78] width 226 height 39
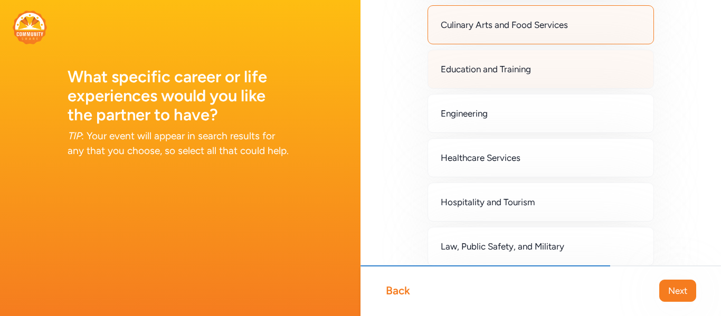
scroll to position [435, 0]
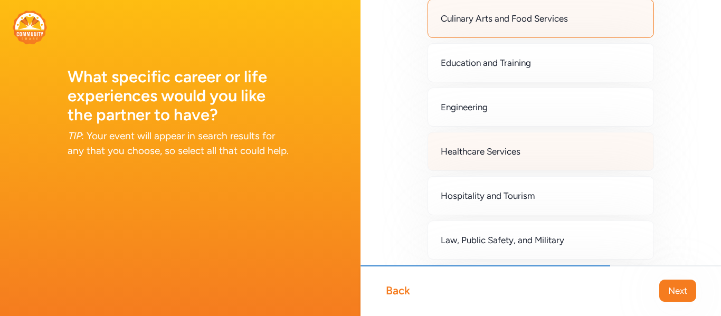
click at [581, 158] on div "Healthcare Services" at bounding box center [541, 151] width 226 height 39
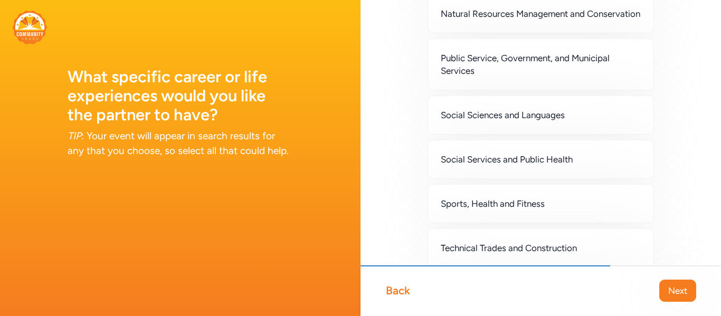
scroll to position [887, 0]
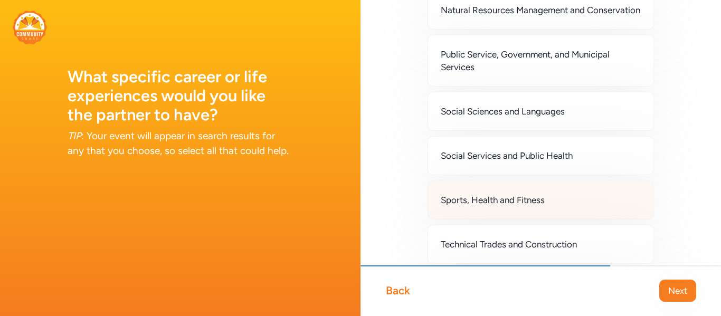
click at [581, 220] on div "Sports, Health and Fitness" at bounding box center [541, 200] width 226 height 39
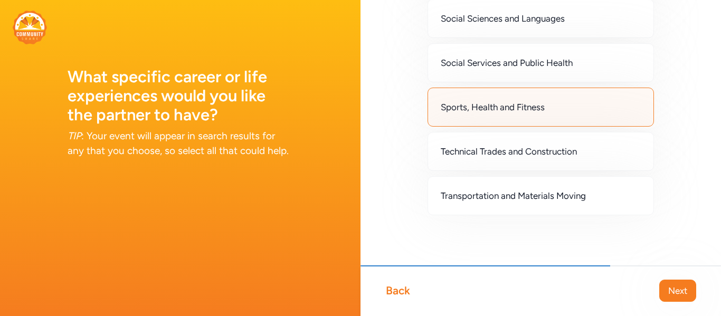
scroll to position [1005, 0]
click at [677, 287] on span "Next" at bounding box center [677, 290] width 19 height 13
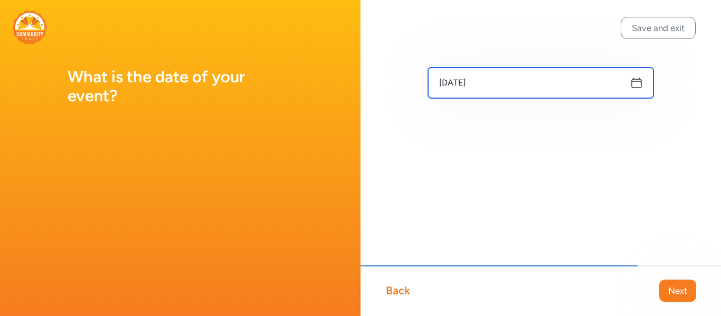
click at [635, 90] on input "[DATE]" at bounding box center [540, 83] width 225 height 31
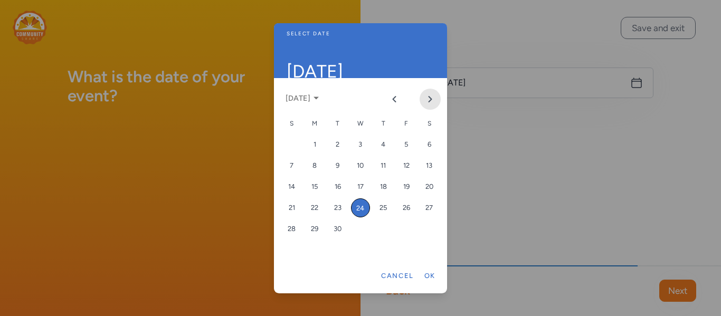
click at [429, 101] on icon "Next month" at bounding box center [430, 99] width 3 height 5
click at [316, 229] on div "27" at bounding box center [314, 229] width 19 height 19
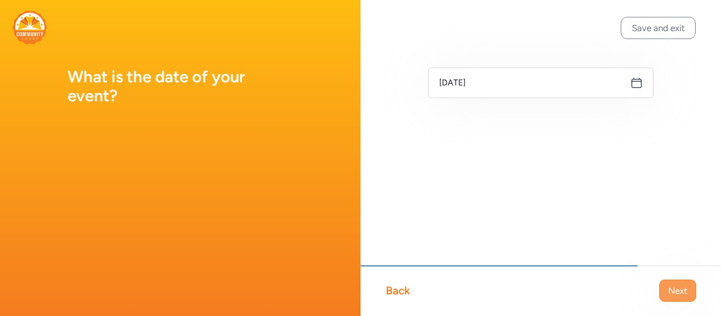
click at [675, 292] on span "Next" at bounding box center [677, 290] width 19 height 13
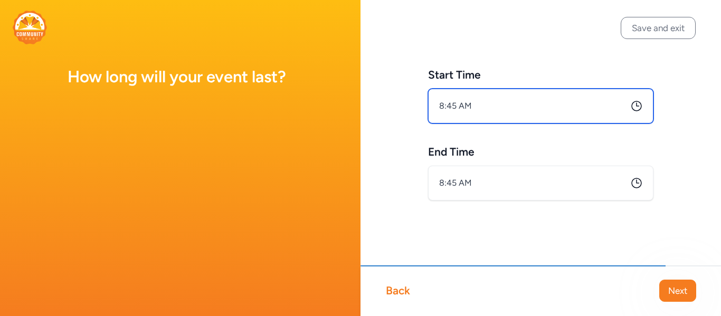
click at [600, 105] on input "8:45 AM" at bounding box center [540, 106] width 225 height 35
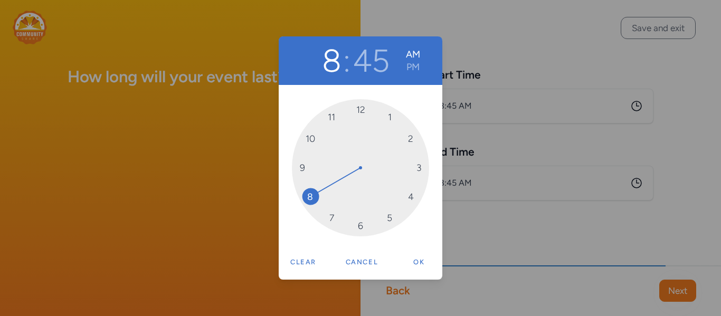
click at [334, 71] on span "8" at bounding box center [333, 68] width 22 height 11
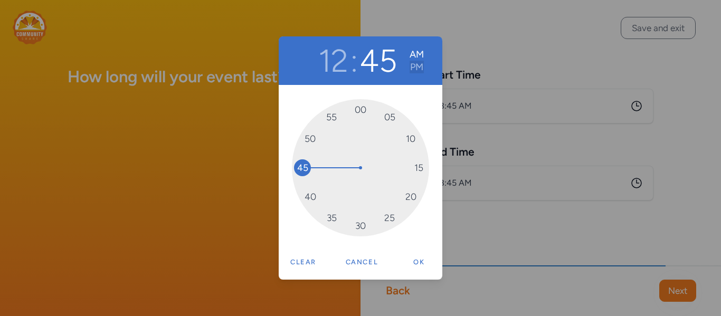
click at [413, 69] on button "PM" at bounding box center [417, 67] width 14 height 13
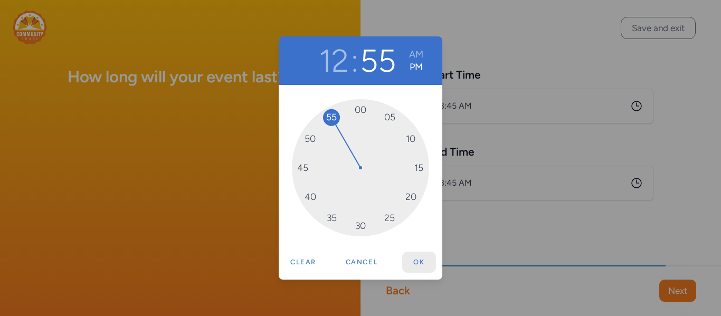
click at [411, 257] on button "Ok" at bounding box center [419, 262] width 34 height 21
type input "12:55 PM"
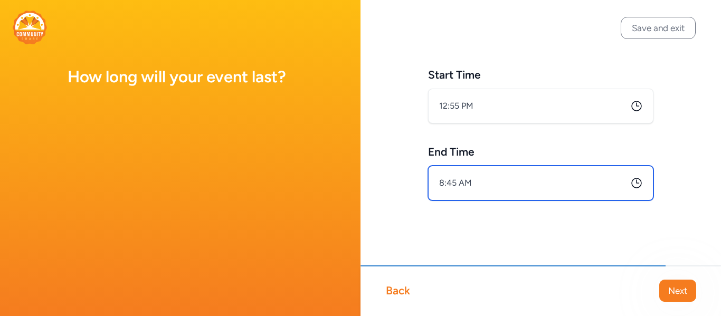
click at [587, 184] on input "8:45 AM" at bounding box center [540, 183] width 225 height 35
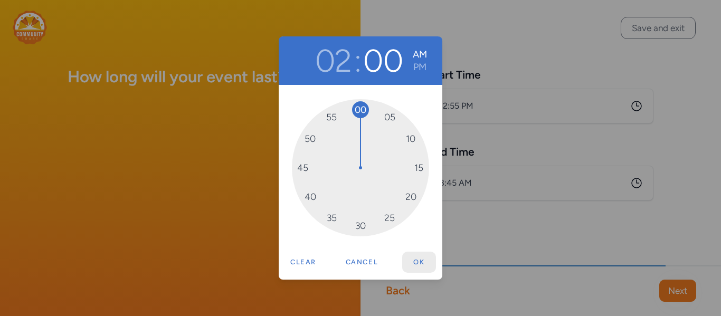
click at [425, 267] on button "Ok" at bounding box center [419, 262] width 34 height 21
type input "2:00 AM"
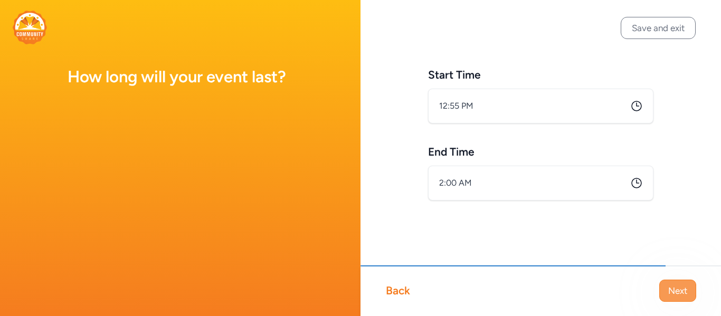
click at [669, 287] on span "Next" at bounding box center [677, 290] width 19 height 13
